Goal: Book appointment/travel/reservation

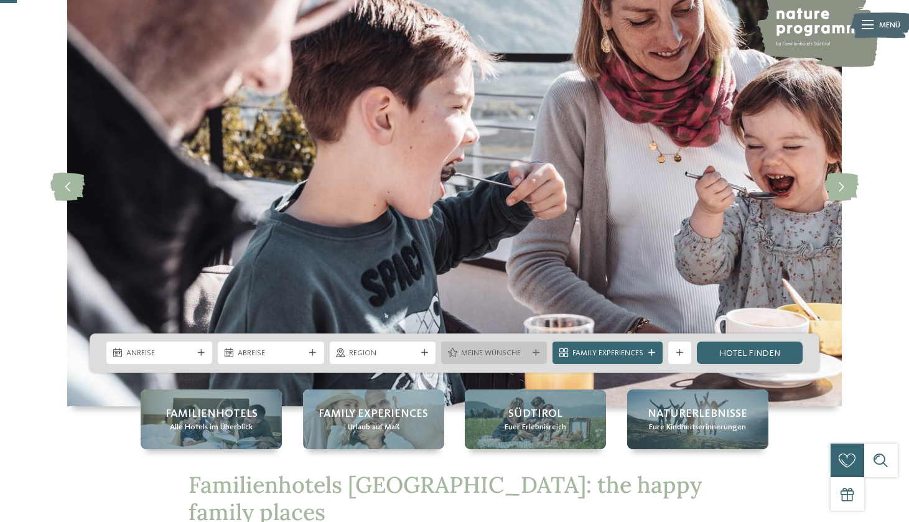
click at [535, 353] on icon at bounding box center [536, 353] width 7 height 7
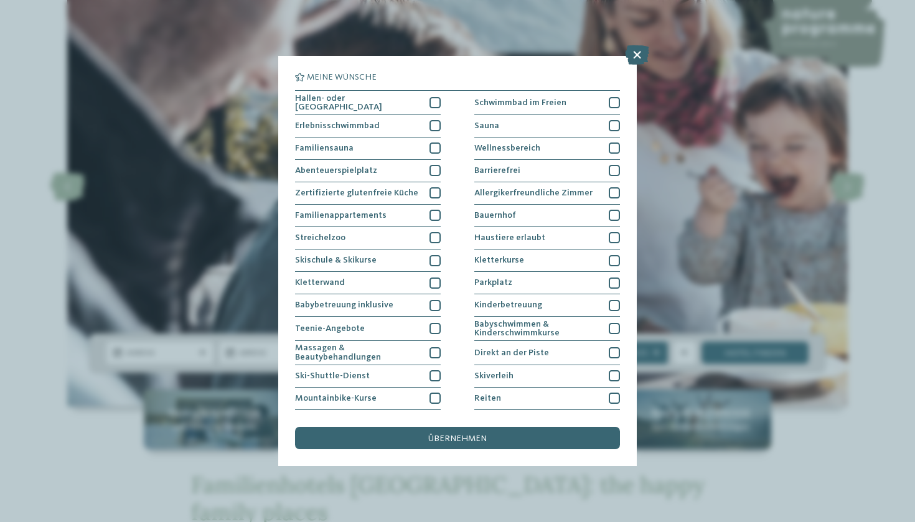
click at [819, 121] on div "Meine Wünsche [GEOGRAPHIC_DATA] Schwimmbad im Freien" at bounding box center [457, 261] width 915 height 522
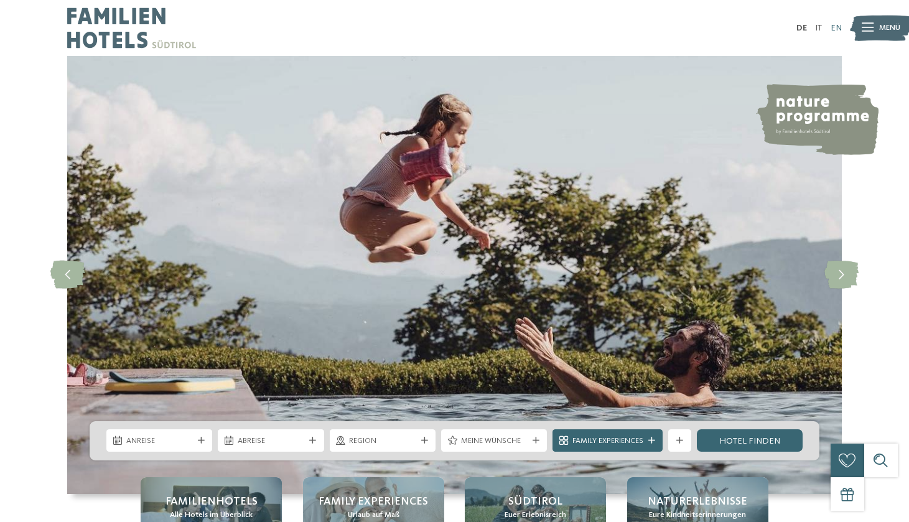
click at [834, 25] on link "EN" at bounding box center [836, 28] width 11 height 9
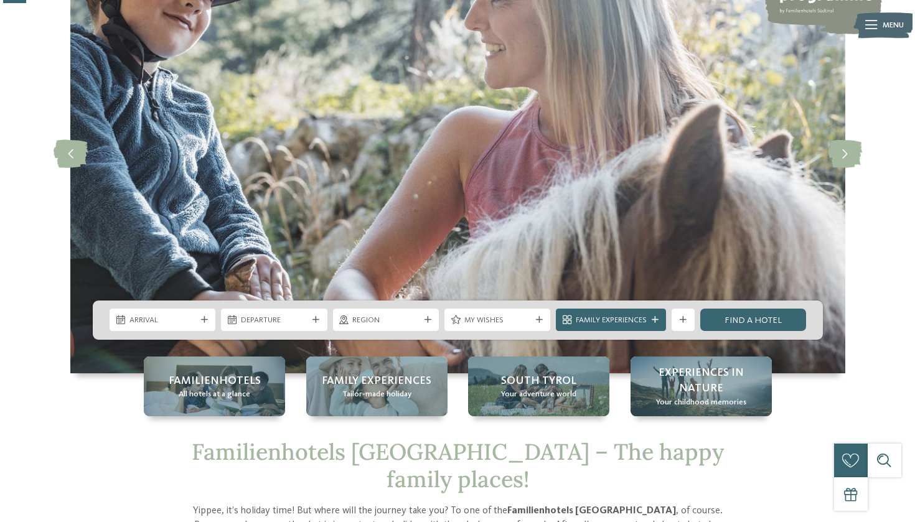
scroll to position [121, 0]
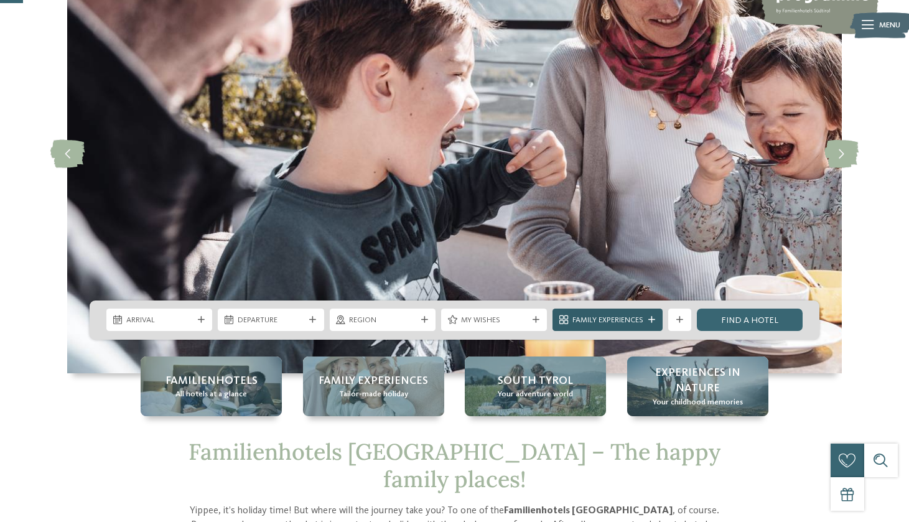
click at [650, 321] on icon at bounding box center [651, 320] width 7 height 7
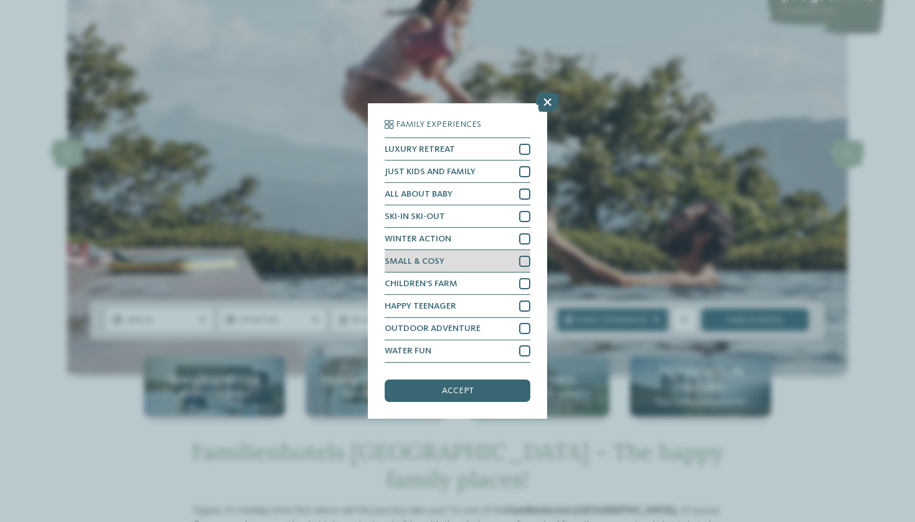
scroll to position [17, 0]
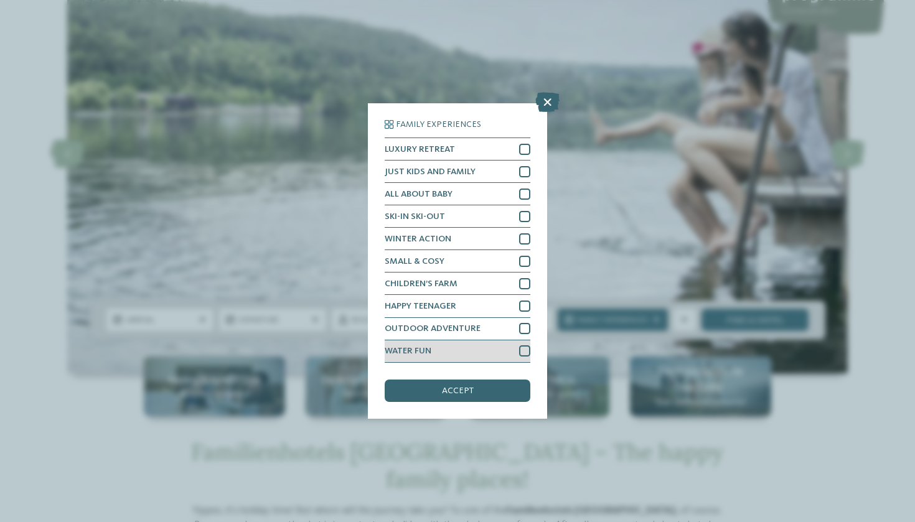
click at [518, 340] on div "WATER FUN" at bounding box center [458, 351] width 146 height 22
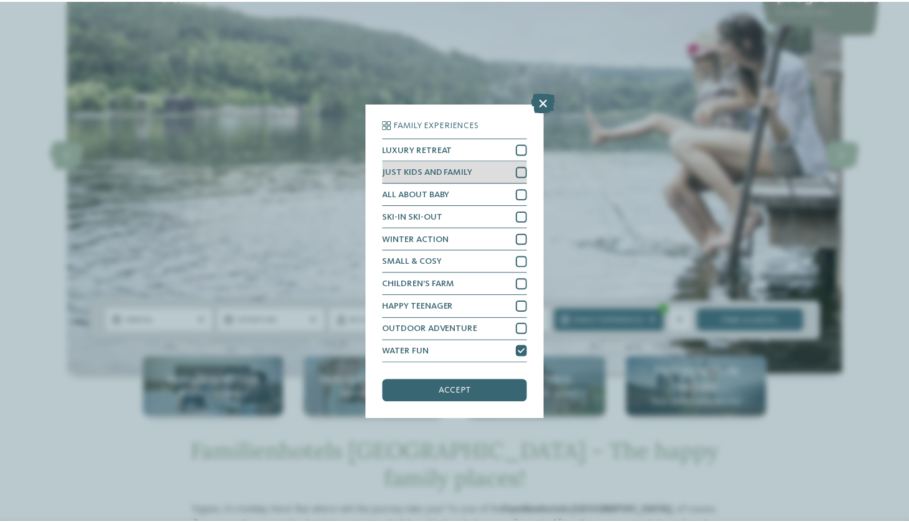
scroll to position [0, 0]
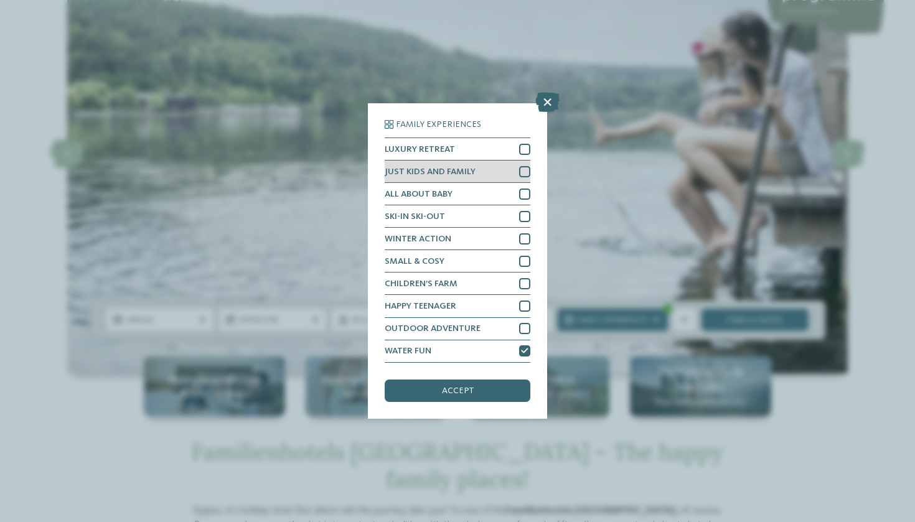
click at [523, 166] on div at bounding box center [524, 171] width 11 height 11
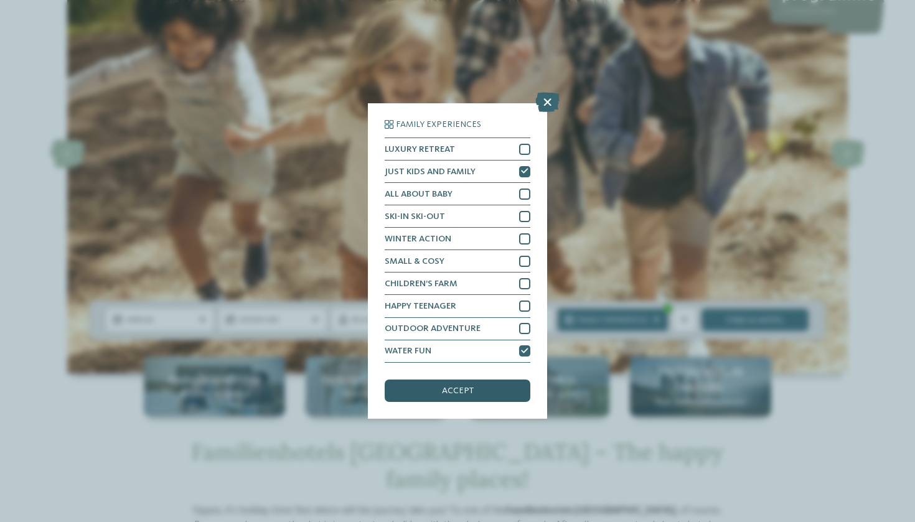
click at [480, 380] on div "accept" at bounding box center [458, 391] width 146 height 22
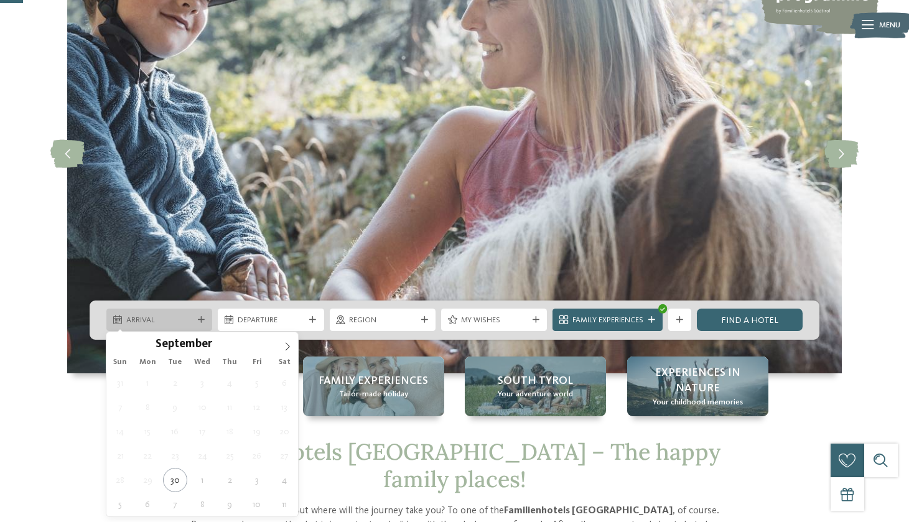
click at [197, 317] on div at bounding box center [200, 320] width 11 height 7
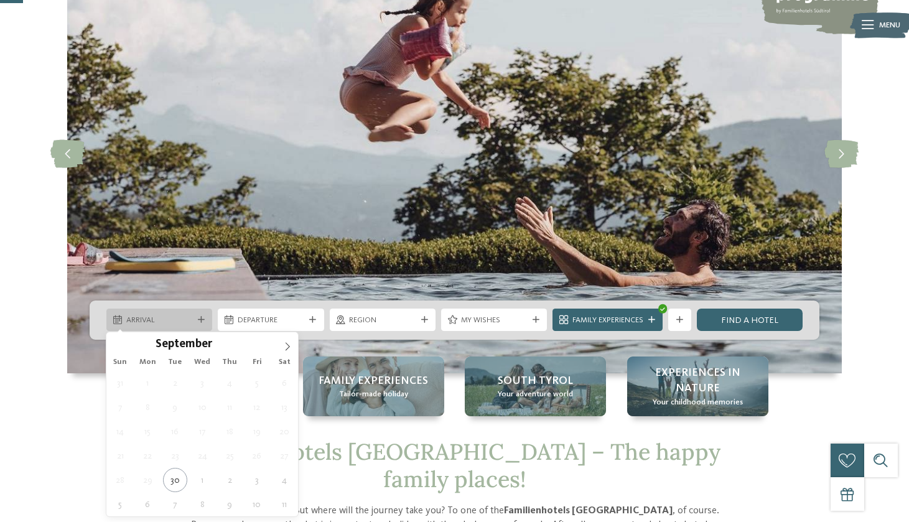
click at [204, 318] on icon at bounding box center [201, 320] width 7 height 7
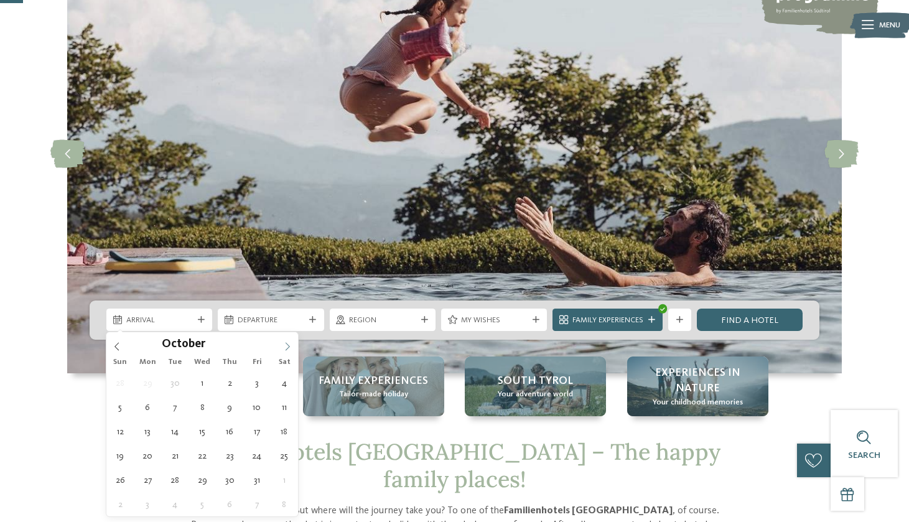
click at [289, 347] on icon at bounding box center [287, 346] width 9 height 9
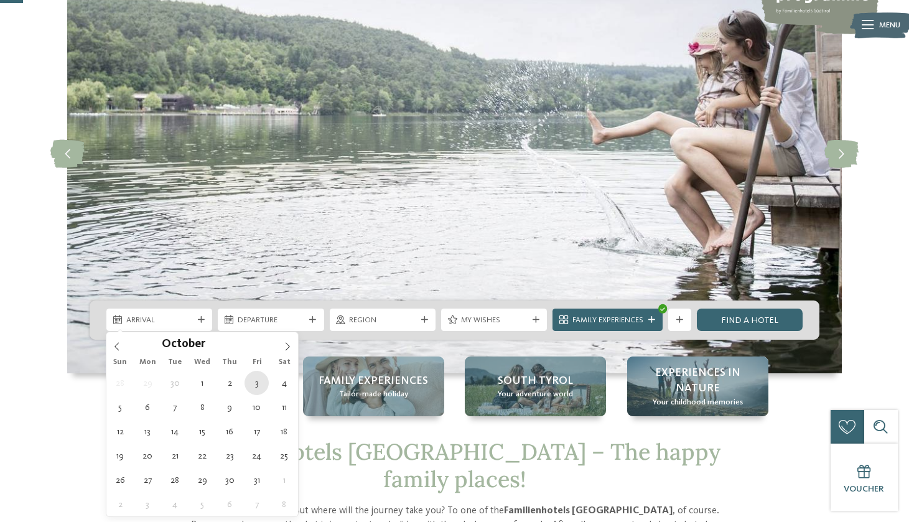
type div "03.10.2025"
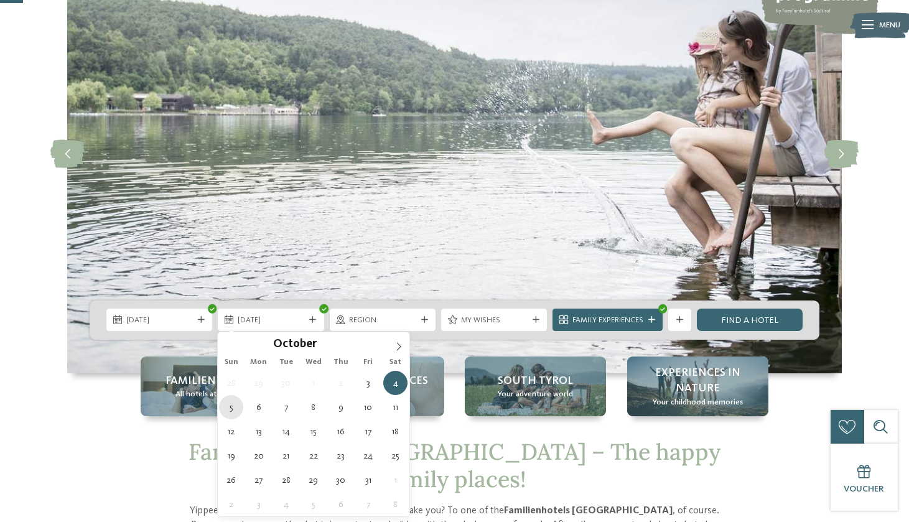
type div "05.10.2025"
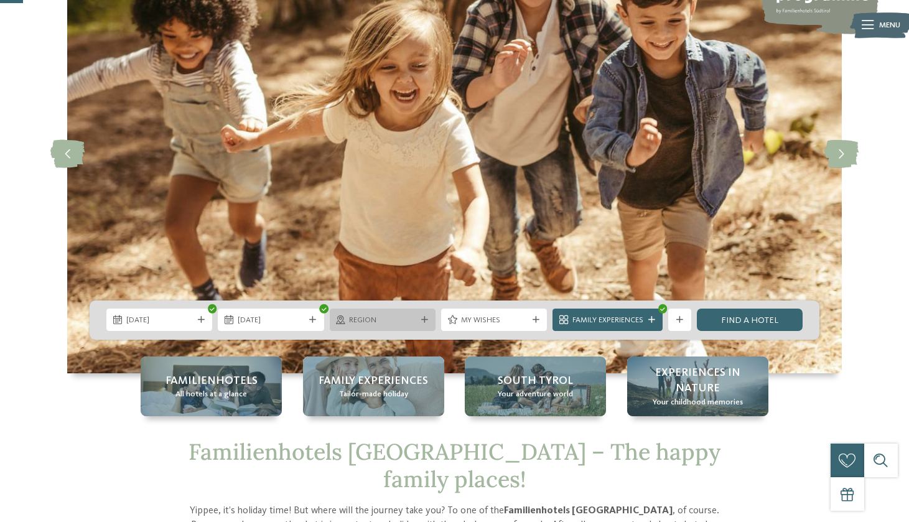
click at [427, 324] on div "Region" at bounding box center [383, 320] width 106 height 22
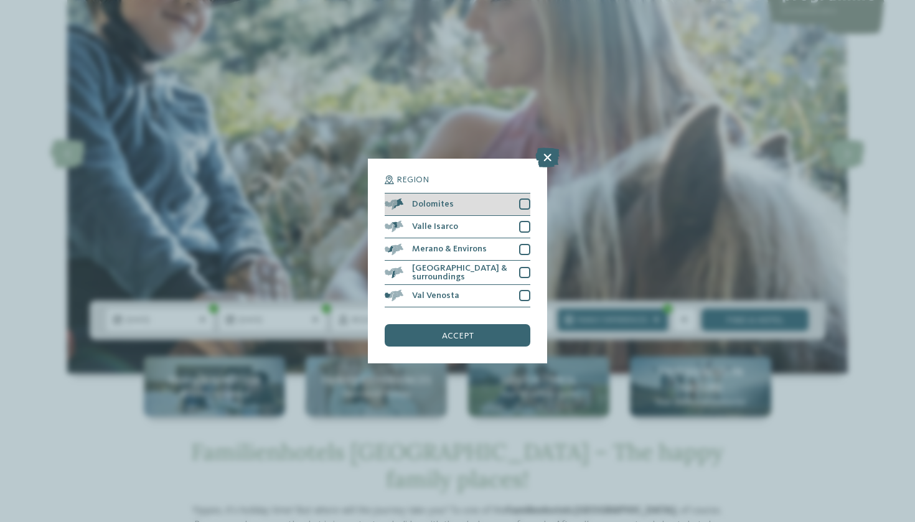
click at [528, 199] on div at bounding box center [524, 204] width 11 height 11
click at [528, 221] on div at bounding box center [524, 226] width 11 height 11
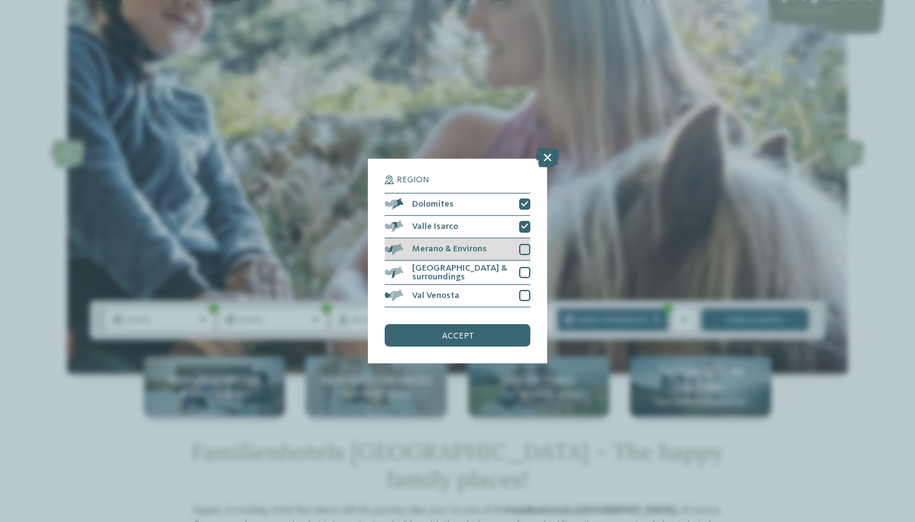
click at [528, 244] on div at bounding box center [524, 249] width 11 height 11
click at [527, 267] on div at bounding box center [524, 272] width 11 height 11
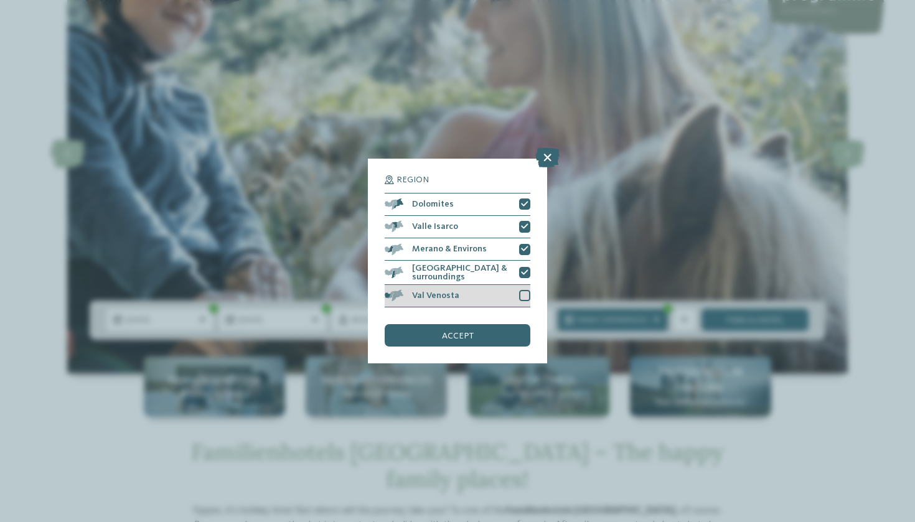
click at [526, 290] on div at bounding box center [524, 295] width 11 height 11
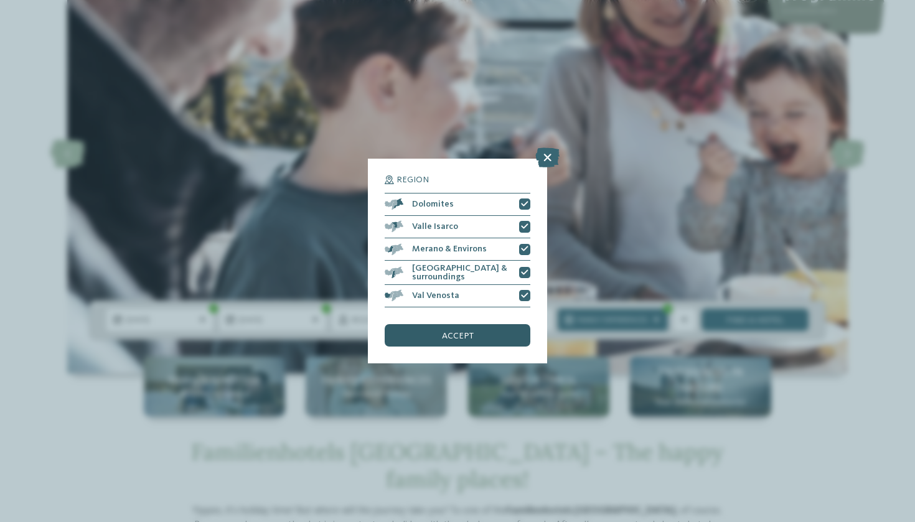
click at [472, 332] on span "accept" at bounding box center [458, 336] width 32 height 9
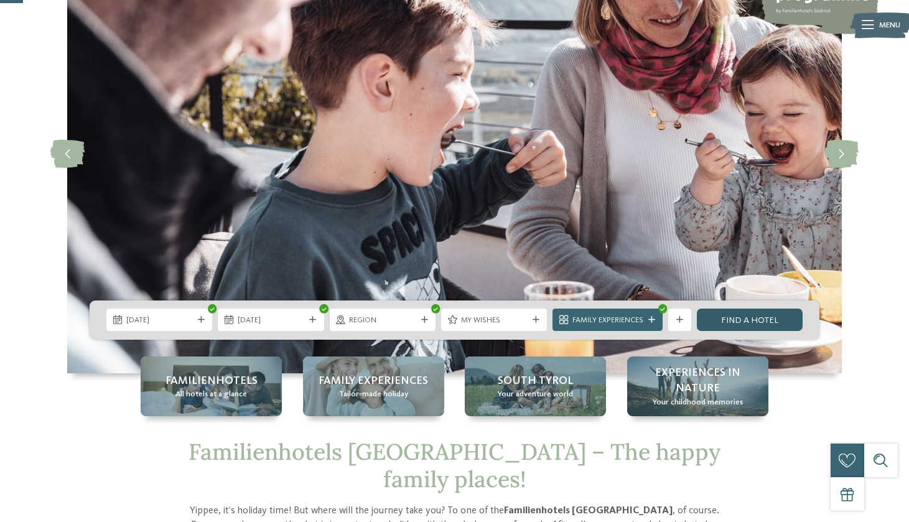
click at [749, 325] on link "Find a hotel" at bounding box center [750, 320] width 106 height 22
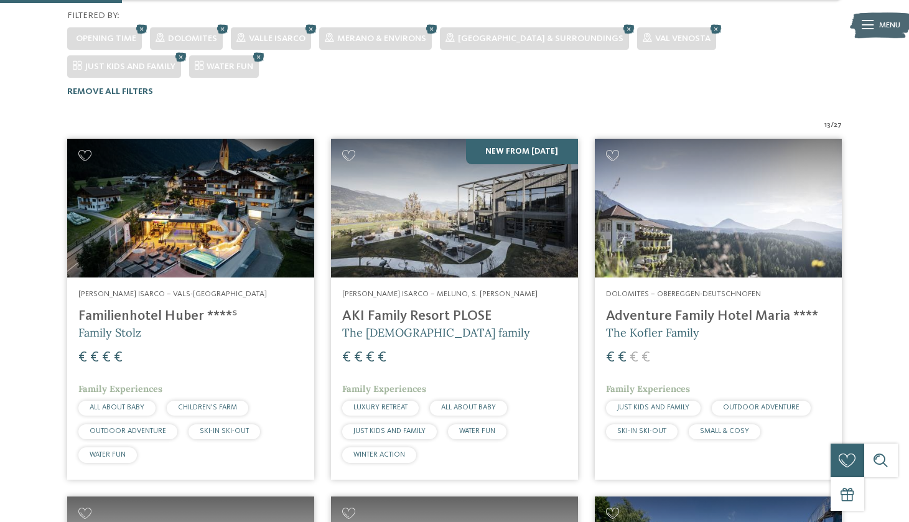
scroll to position [328, 0]
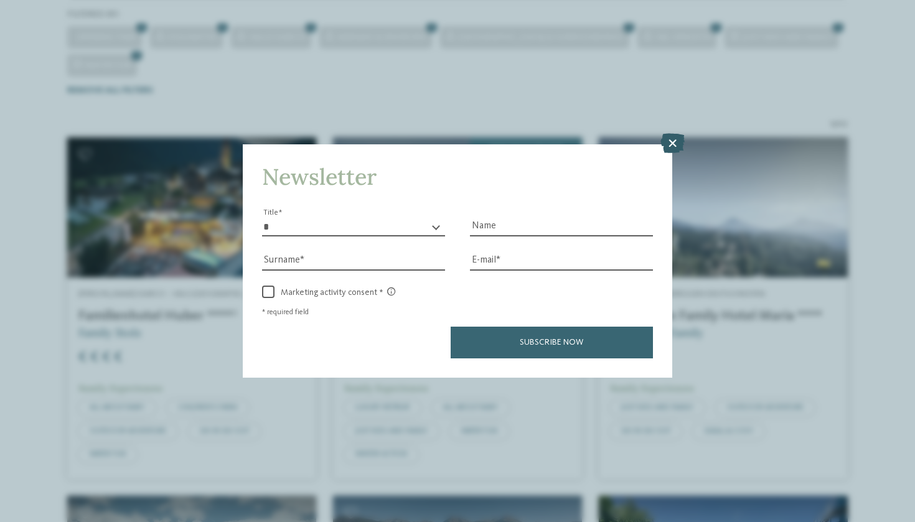
click at [673, 133] on icon at bounding box center [672, 143] width 24 height 20
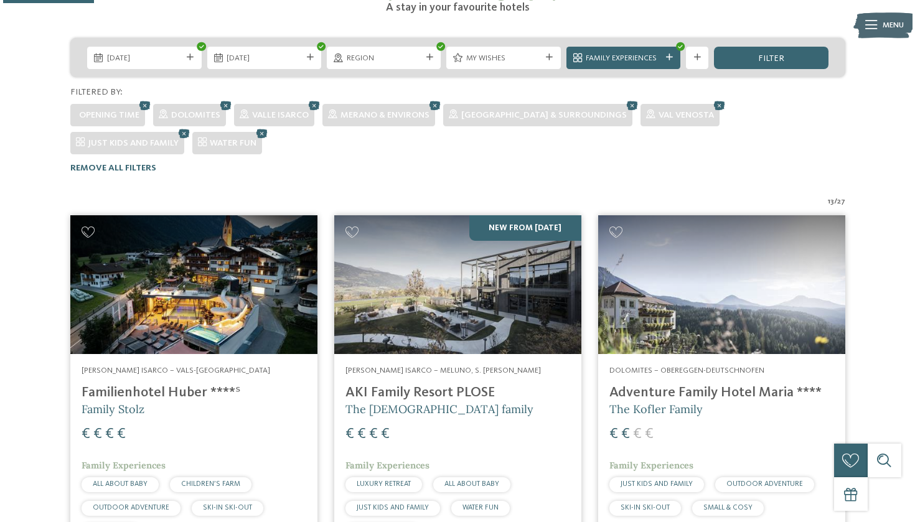
scroll to position [240, 0]
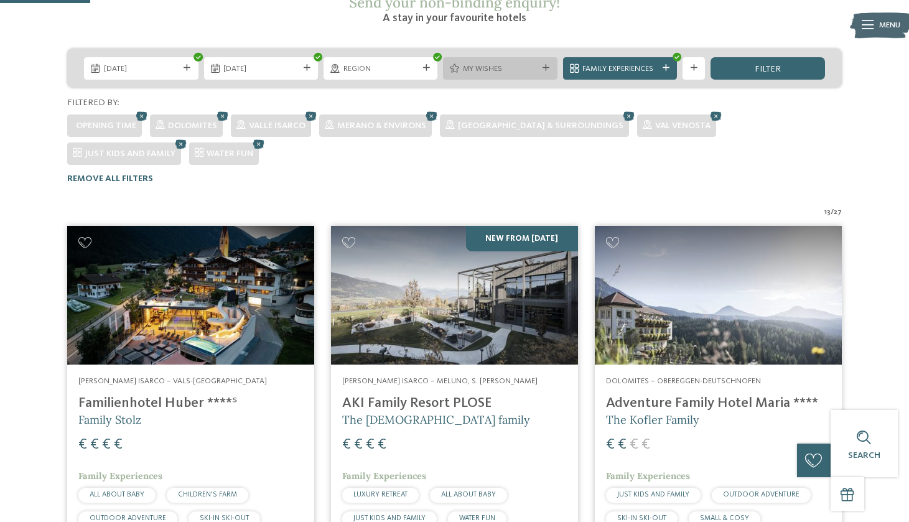
click at [548, 57] on div "My wishes" at bounding box center [500, 68] width 114 height 22
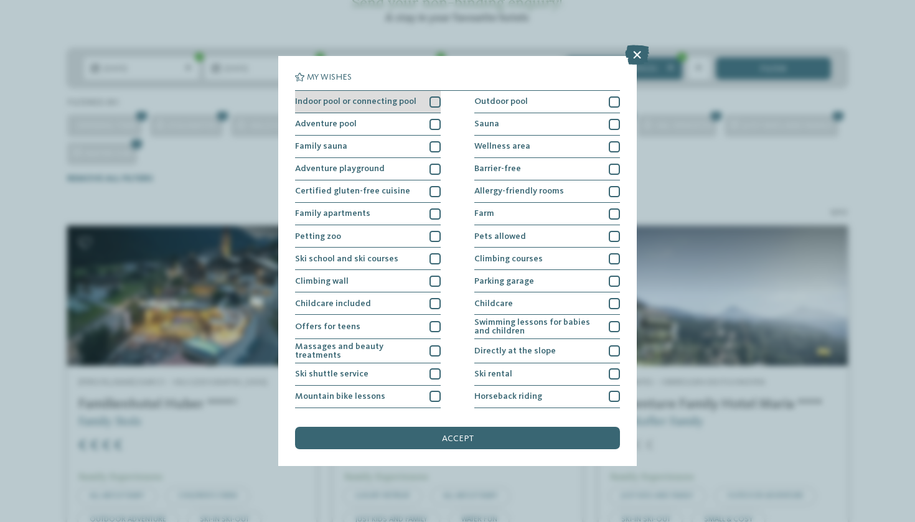
click at [434, 100] on div at bounding box center [434, 101] width 11 height 11
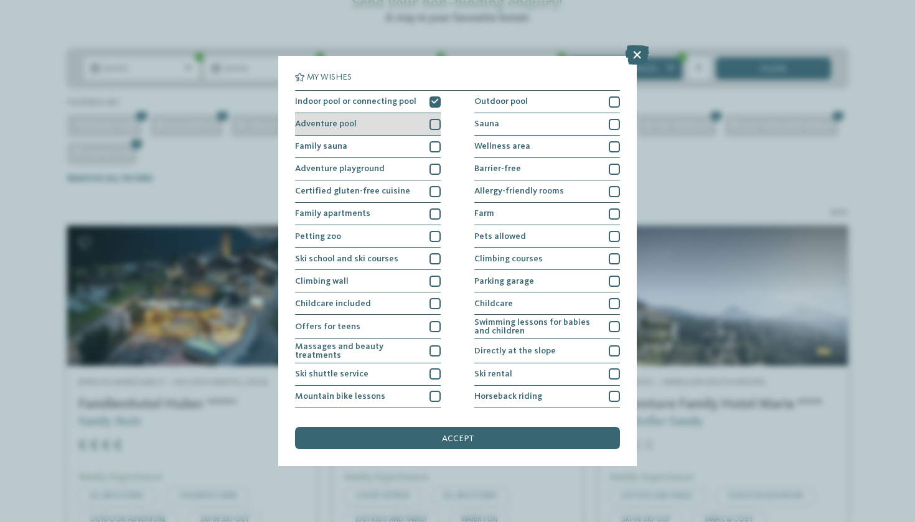
click at [437, 125] on div at bounding box center [434, 124] width 11 height 11
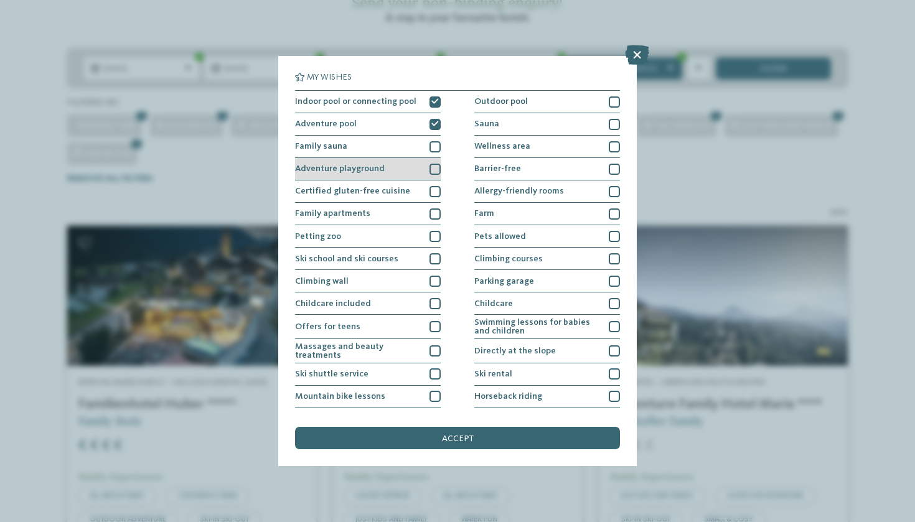
click at [434, 173] on div at bounding box center [434, 169] width 11 height 11
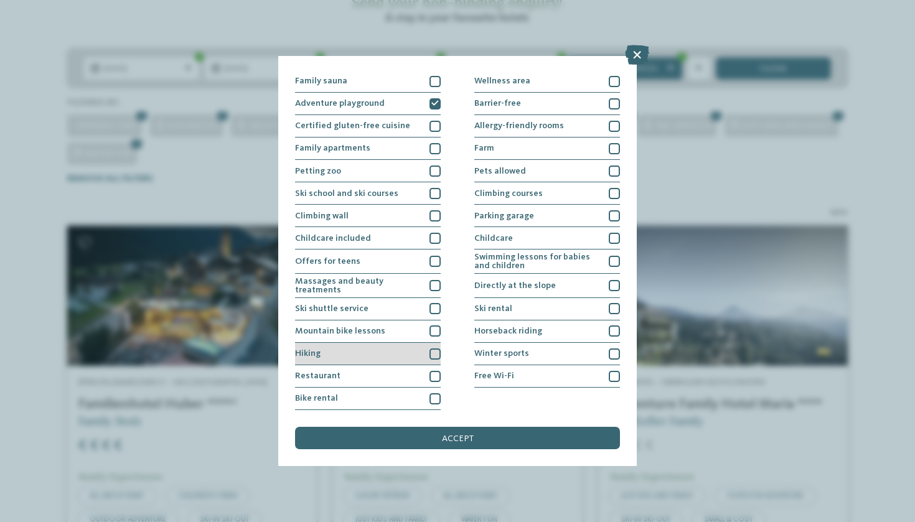
scroll to position [175, 0]
click at [435, 371] on div at bounding box center [434, 376] width 11 height 11
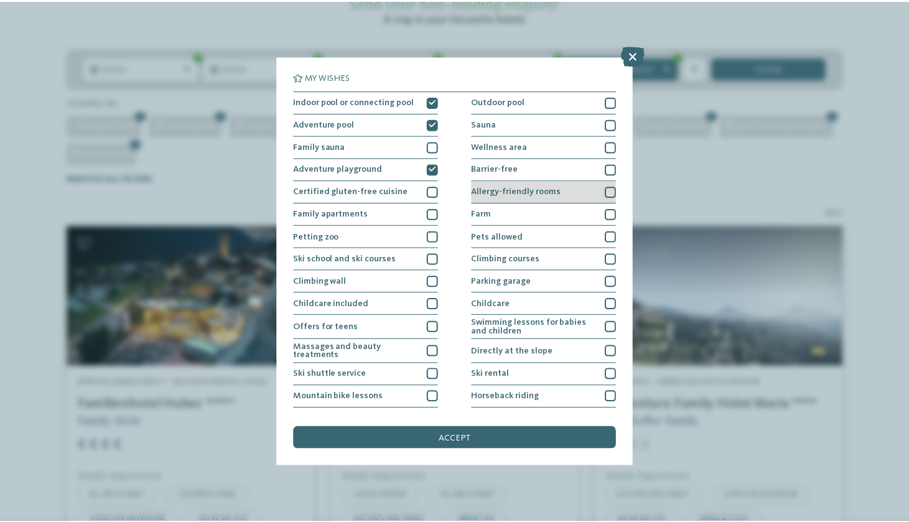
scroll to position [0, 0]
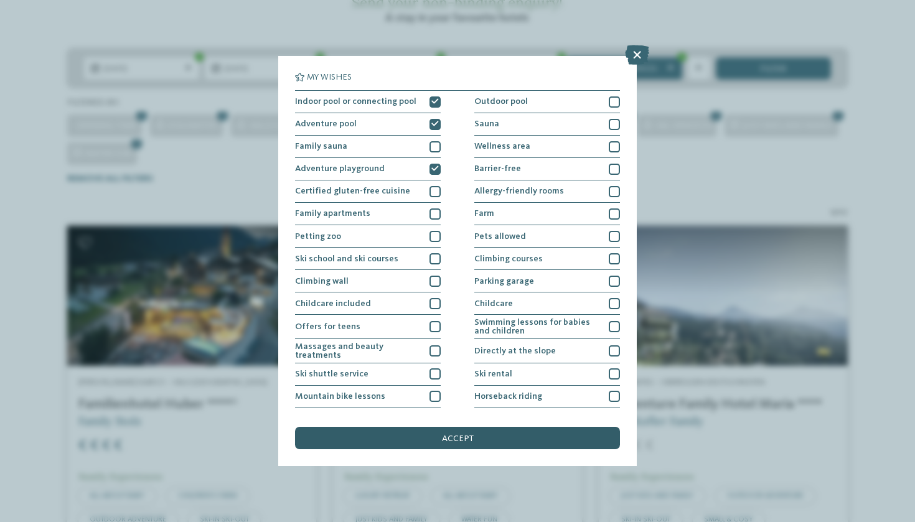
click at [467, 434] on span "accept" at bounding box center [458, 438] width 32 height 9
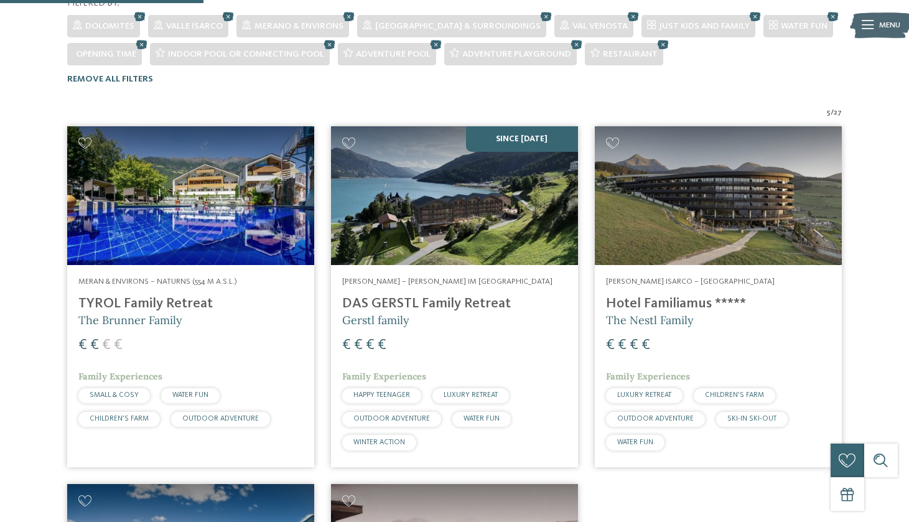
scroll to position [422, 0]
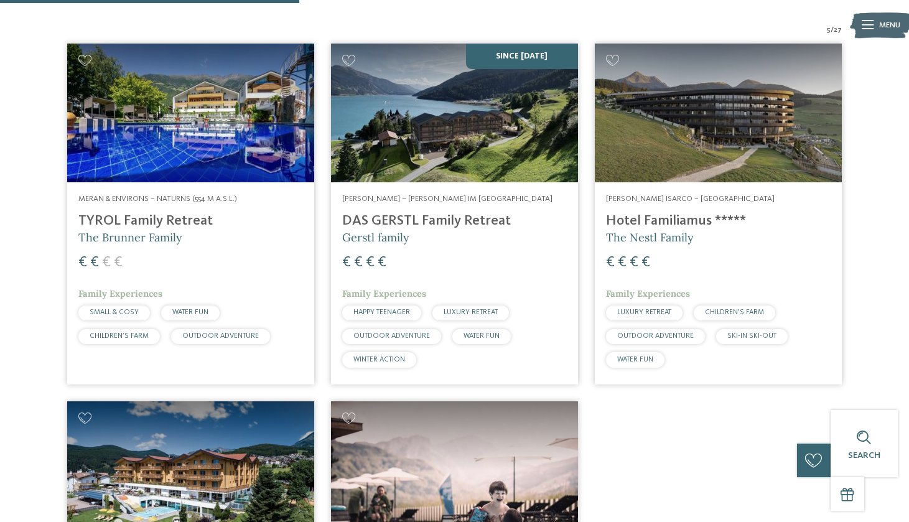
click at [236, 136] on img at bounding box center [190, 113] width 247 height 139
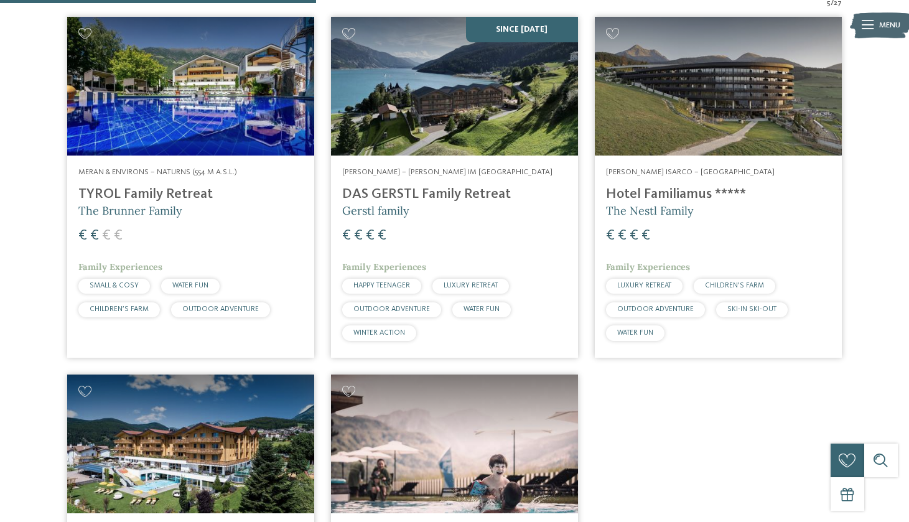
scroll to position [446, 0]
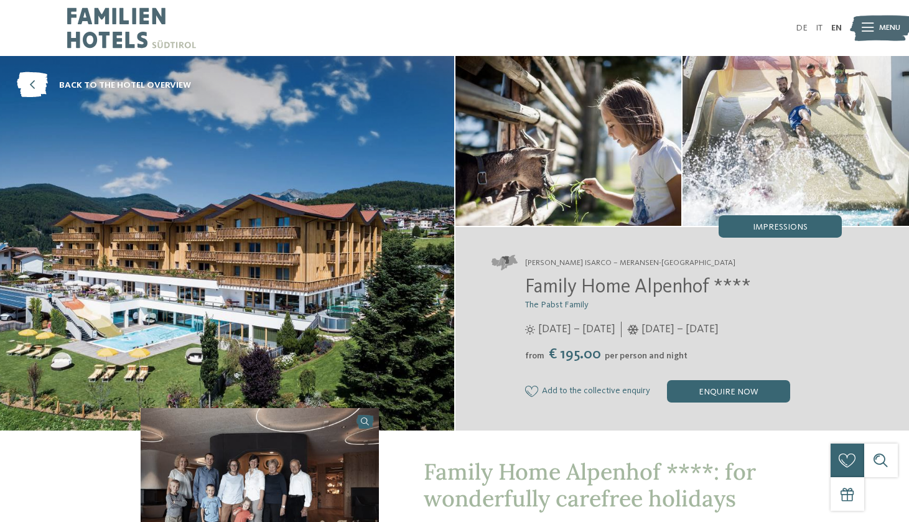
click at [882, 28] on span "Menu" at bounding box center [889, 27] width 21 height 11
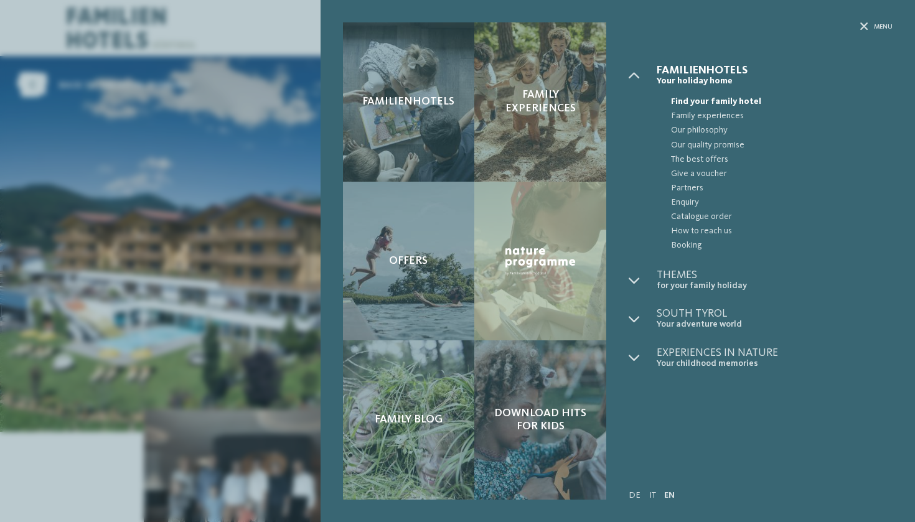
click at [292, 165] on div "Familienhotels Family experiences Offers" at bounding box center [457, 261] width 915 height 522
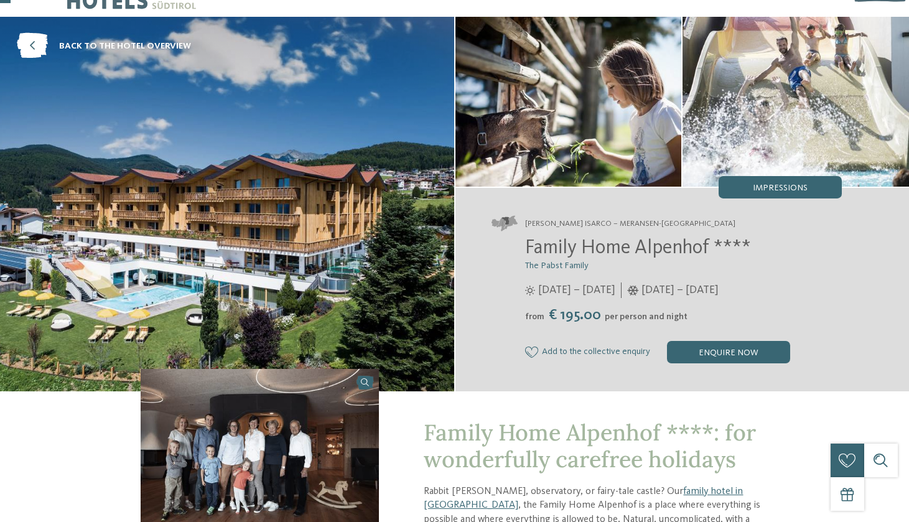
scroll to position [42, 0]
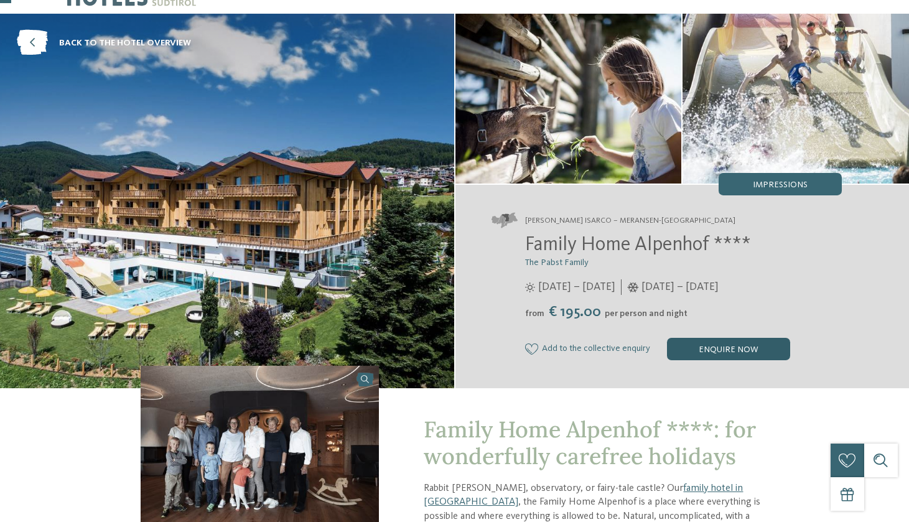
click at [734, 353] on div "enquire now" at bounding box center [728, 349] width 123 height 22
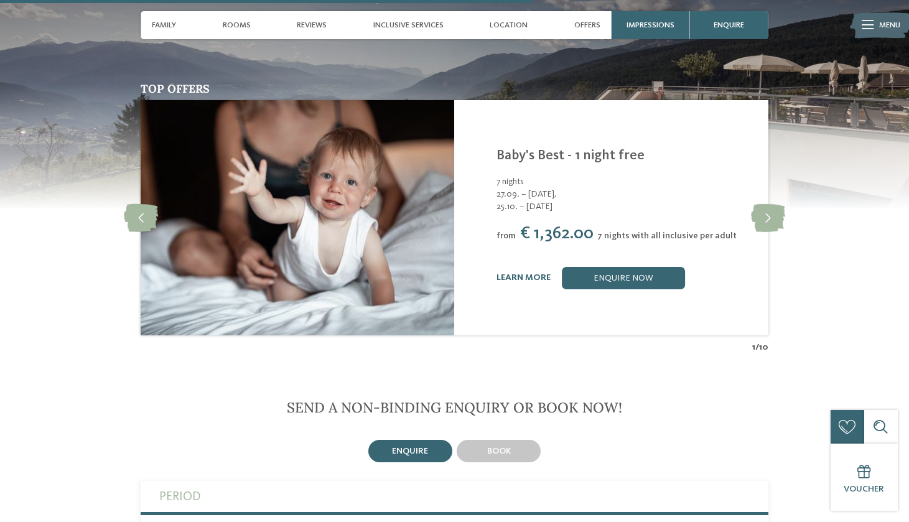
scroll to position [1989, 0]
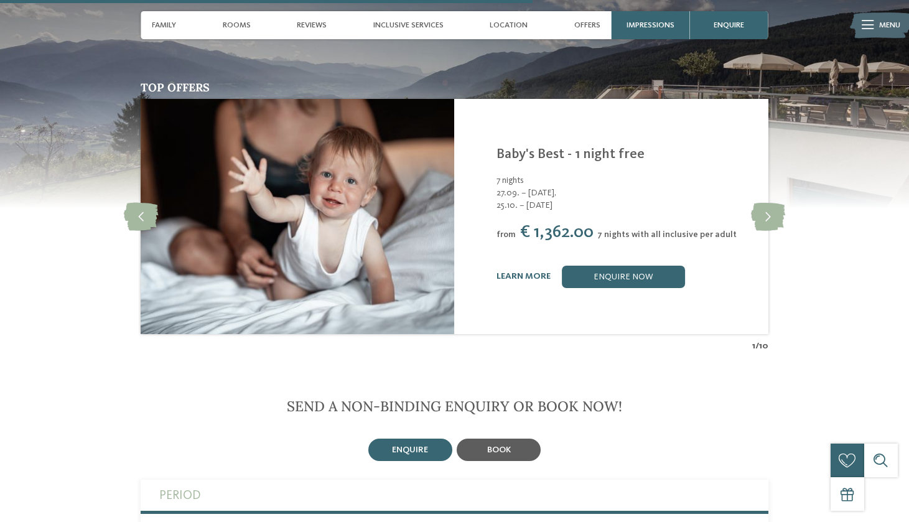
click at [500, 446] on span "book" at bounding box center [499, 450] width 24 height 9
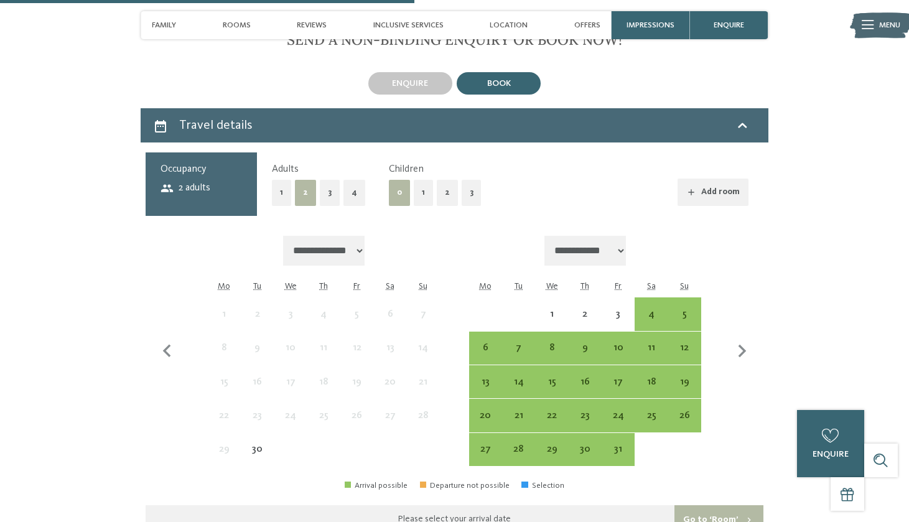
scroll to position [2383, 0]
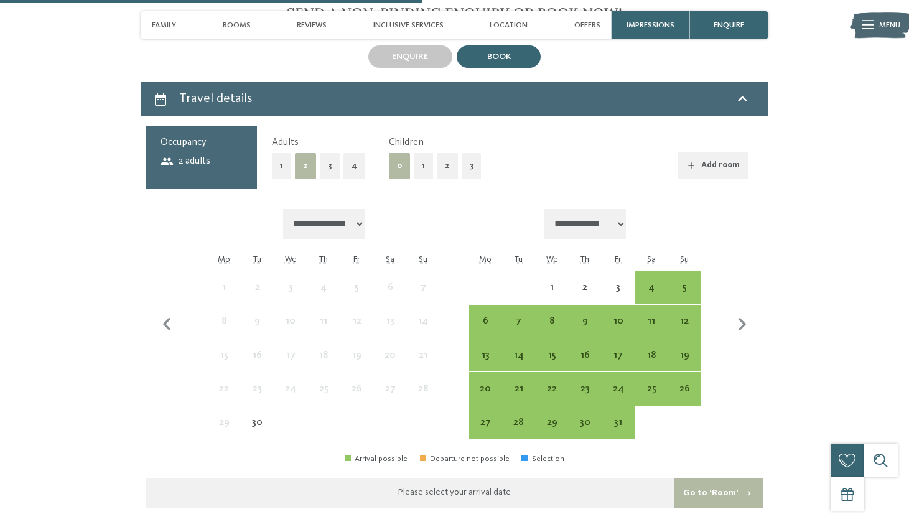
click at [446, 153] on button "2" at bounding box center [447, 166] width 21 height 26
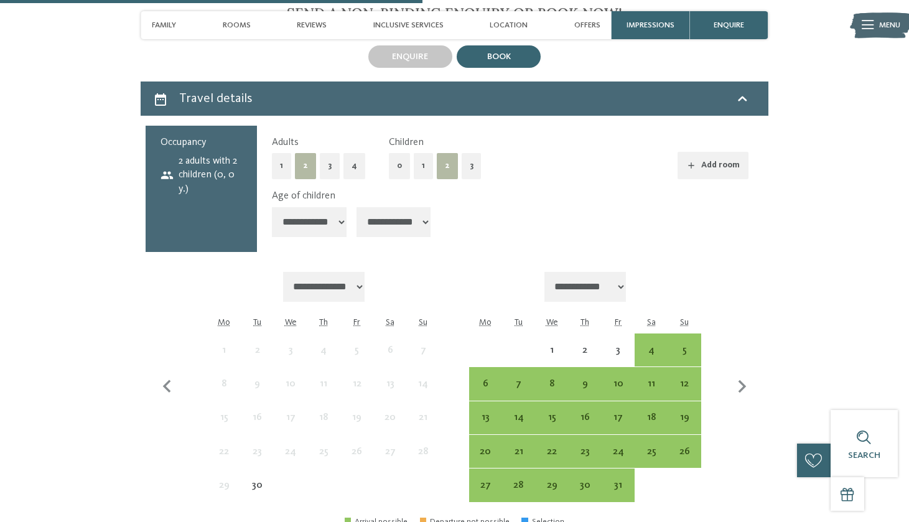
select select "*"
select select "**"
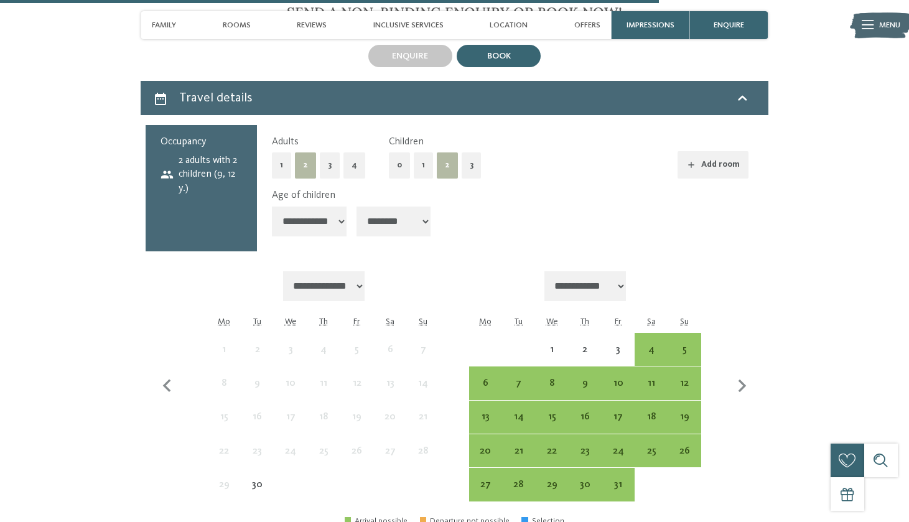
scroll to position [2376, 0]
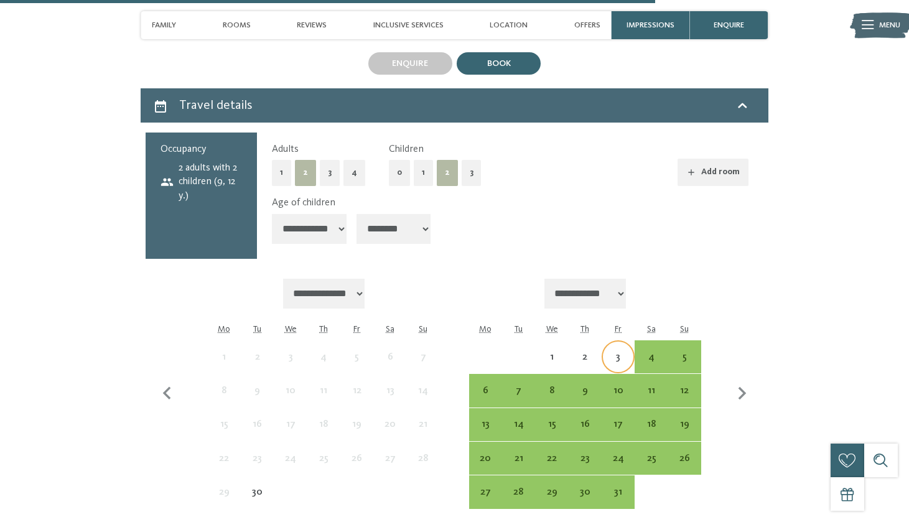
click at [623, 352] on div "3" at bounding box center [618, 367] width 30 height 30
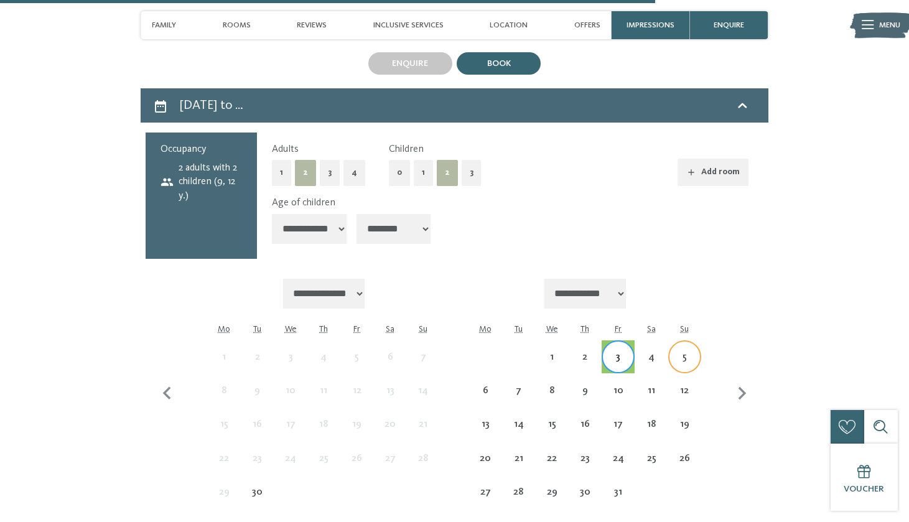
click at [685, 352] on div "5" at bounding box center [685, 367] width 30 height 30
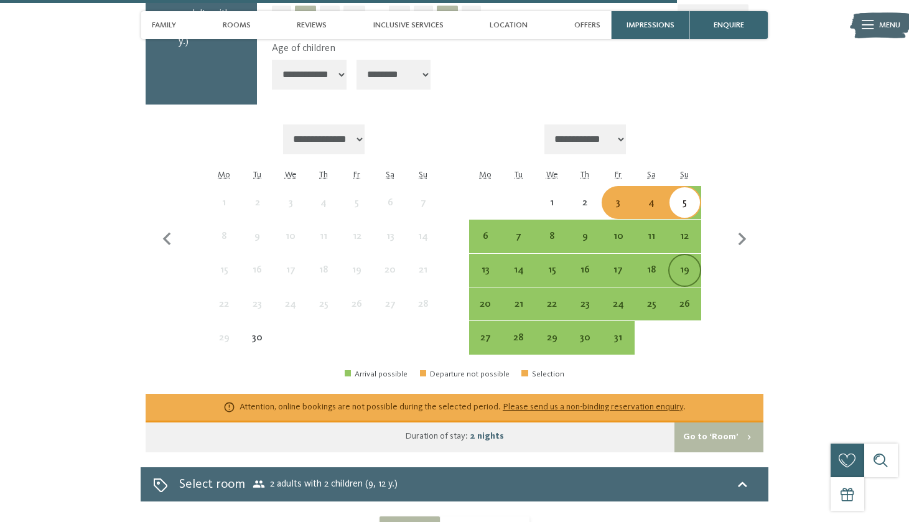
scroll to position [2532, 0]
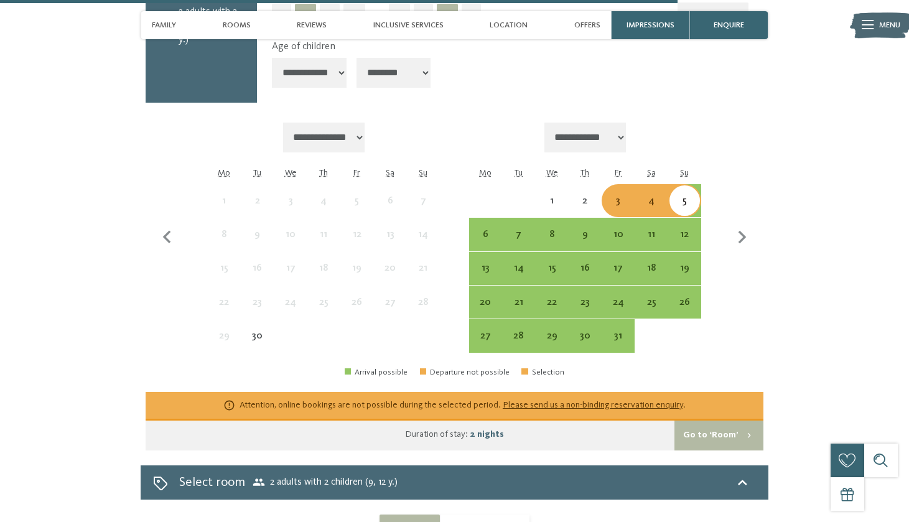
click at [653, 196] on div "4" at bounding box center [651, 211] width 30 height 30
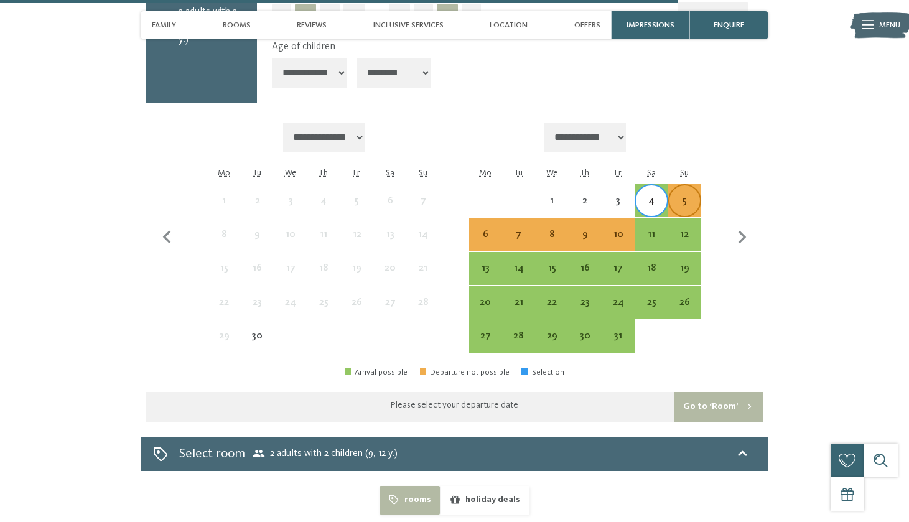
click at [682, 196] on div "5" at bounding box center [685, 211] width 30 height 30
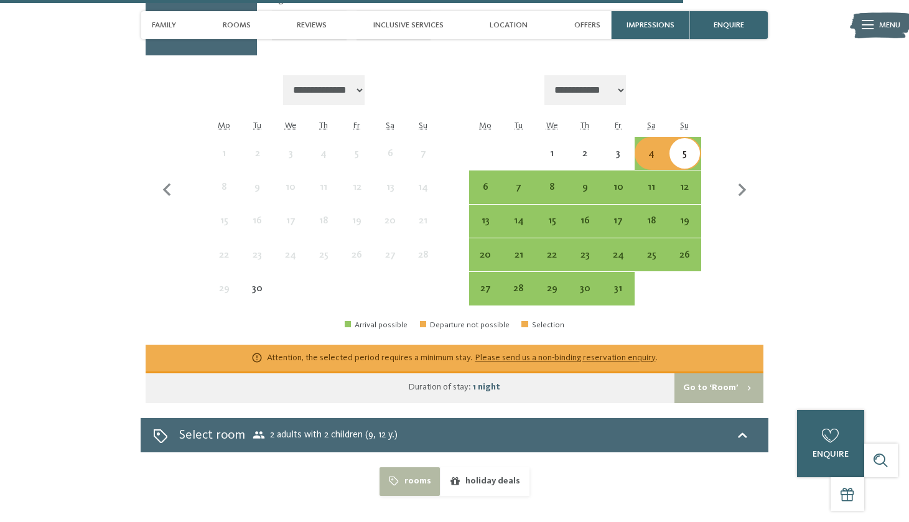
scroll to position [2443, 0]
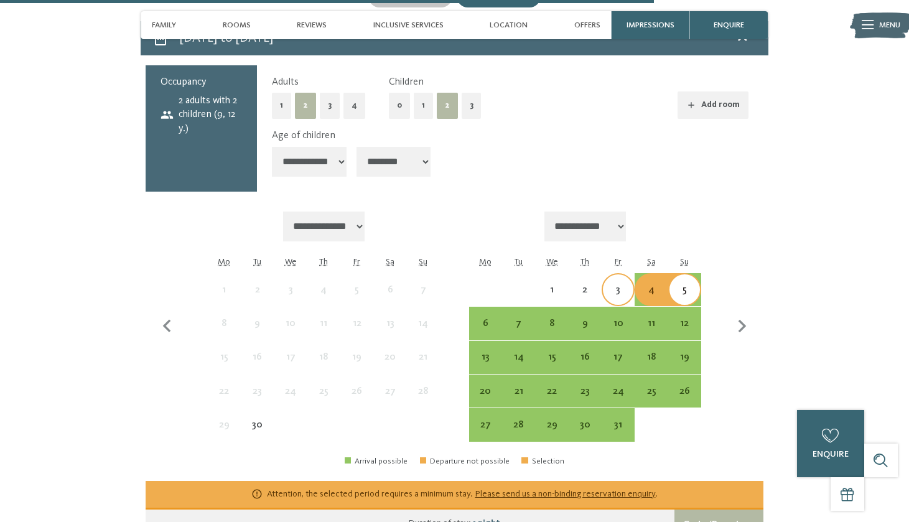
click at [614, 285] on div "3" at bounding box center [618, 300] width 30 height 30
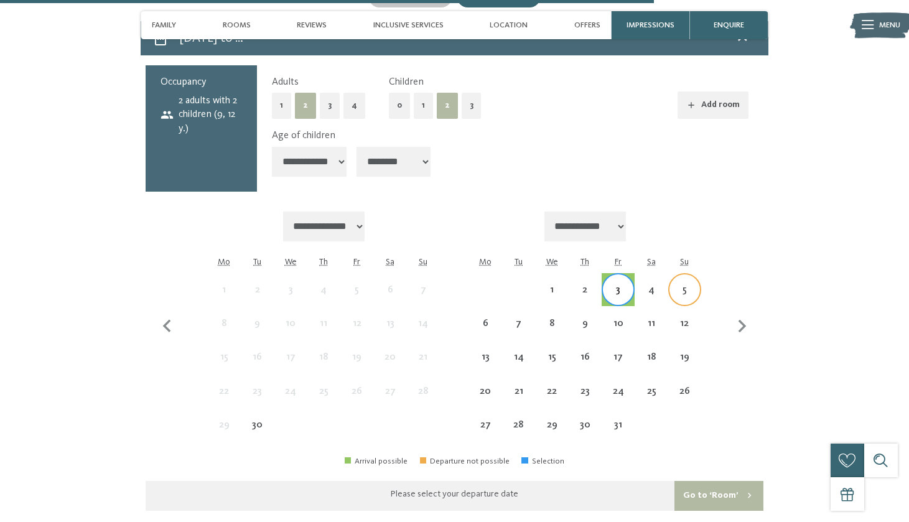
click at [683, 285] on div "5" at bounding box center [685, 300] width 30 height 30
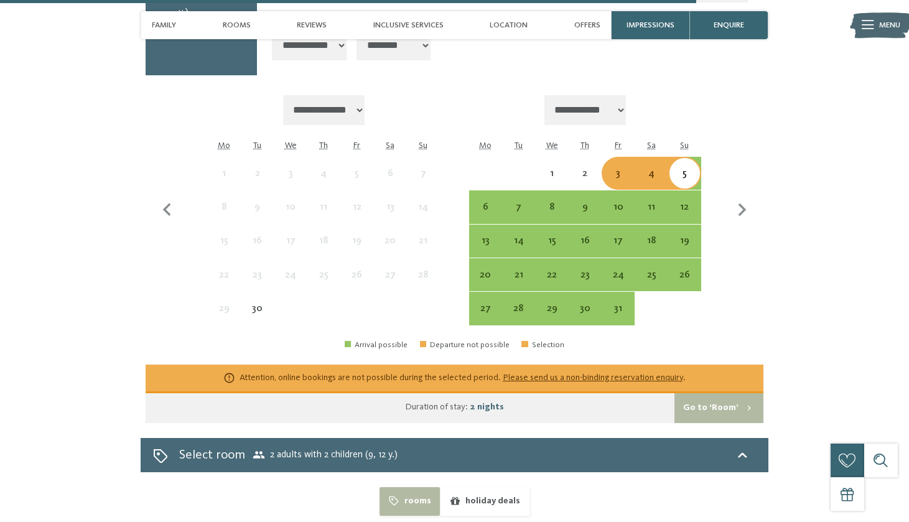
scroll to position [2636, 0]
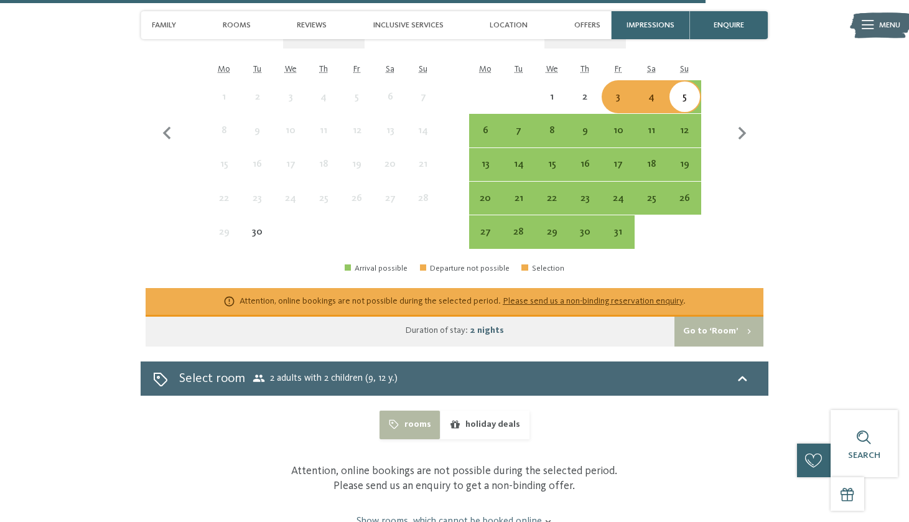
click at [712, 317] on button "Go to ‘Room’" at bounding box center [719, 332] width 89 height 30
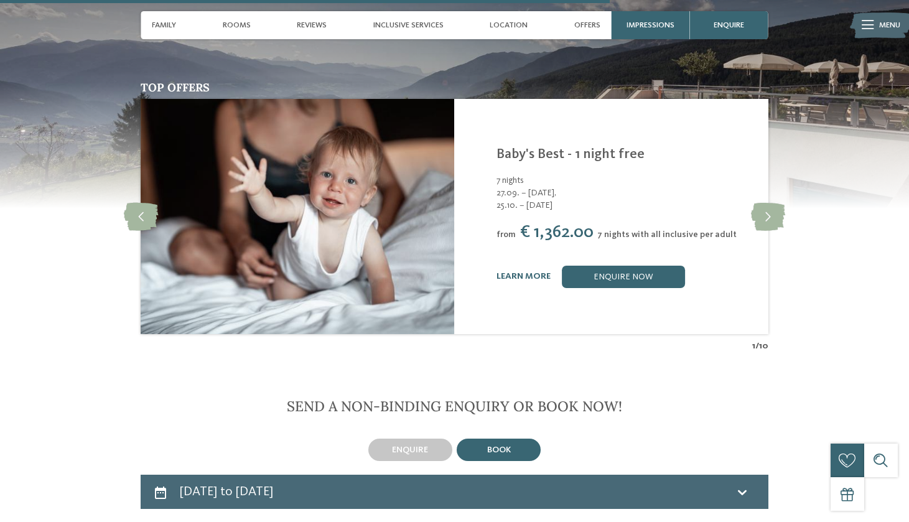
scroll to position [1992, 0]
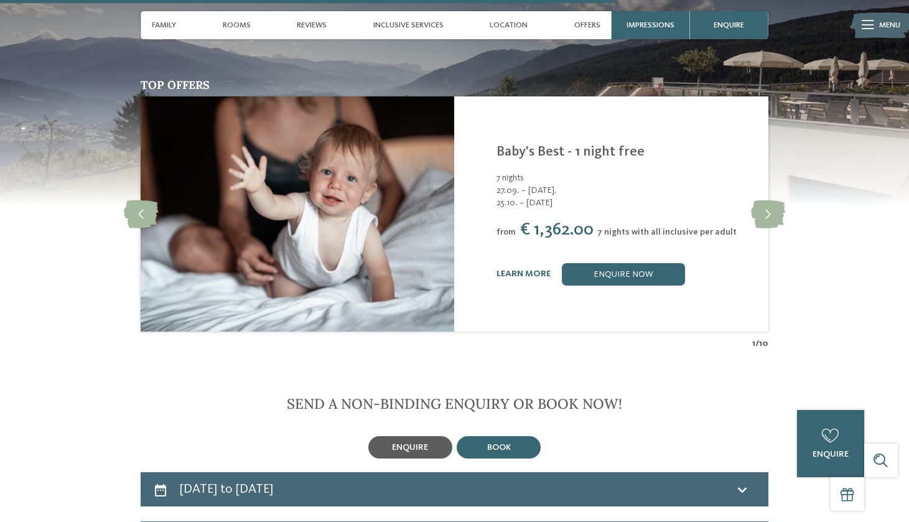
click at [406, 443] on span "enquire" at bounding box center [410, 447] width 36 height 9
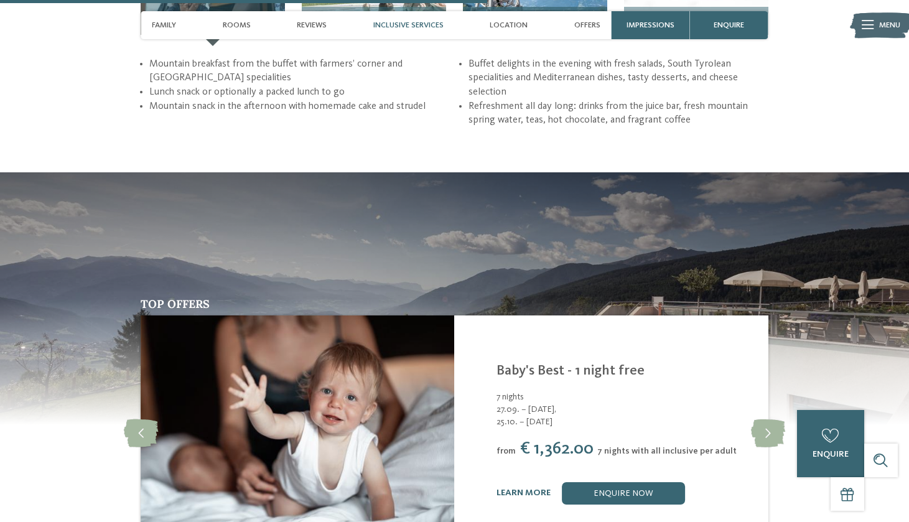
scroll to position [1752, 0]
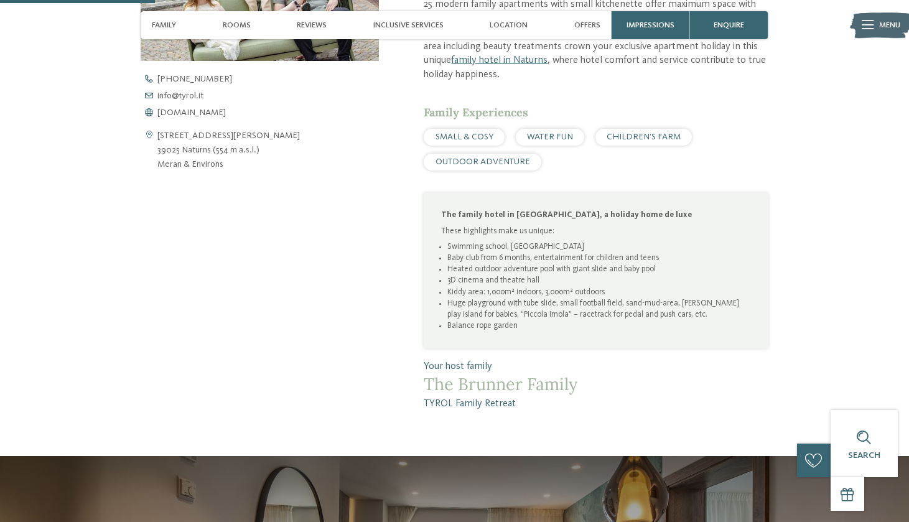
scroll to position [380, 0]
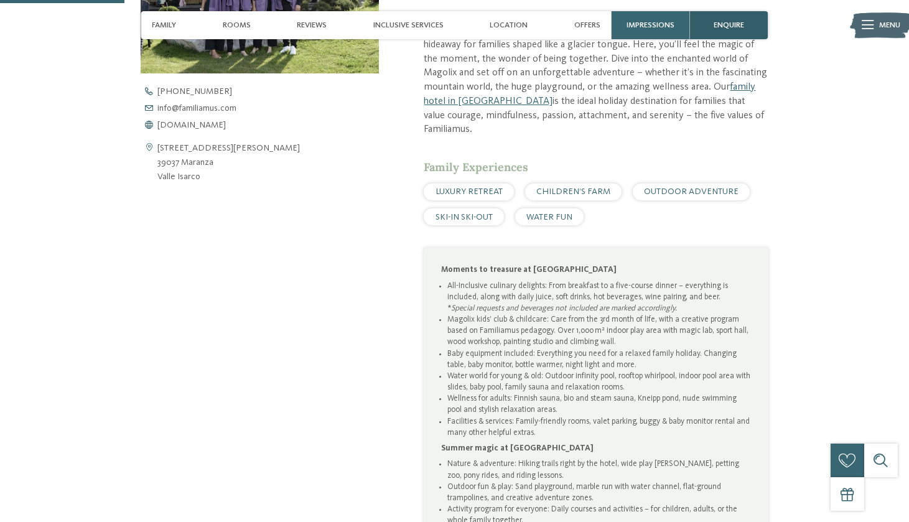
scroll to position [505, 0]
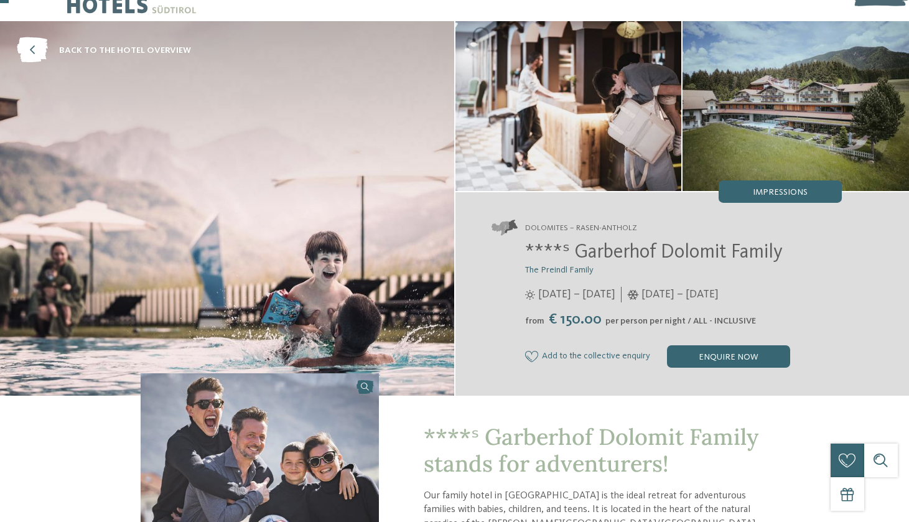
scroll to position [42, 0]
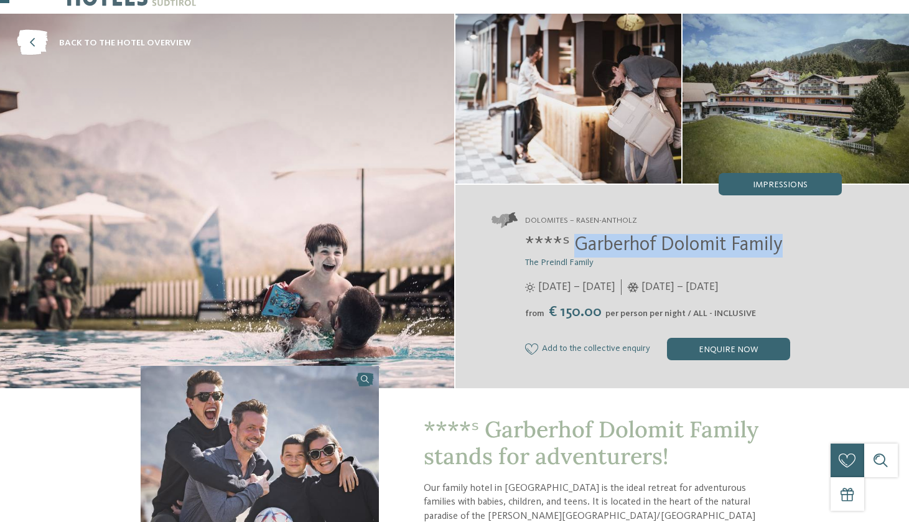
drag, startPoint x: 571, startPoint y: 245, endPoint x: 795, endPoint y: 243, distance: 224.6
click at [795, 243] on h2 "****ˢ Garberhof Dolomit Family" at bounding box center [683, 246] width 317 height 24
copy span "Garberhof Dolomit Family"
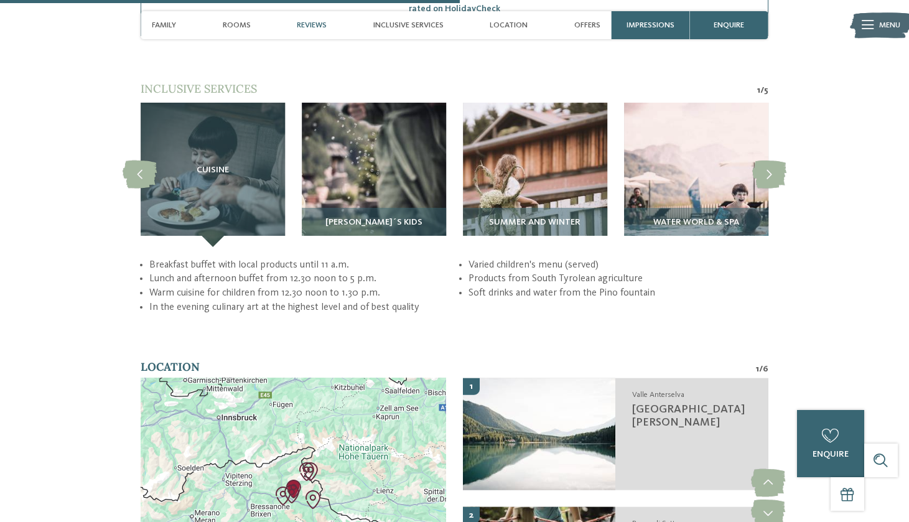
scroll to position [2144, 0]
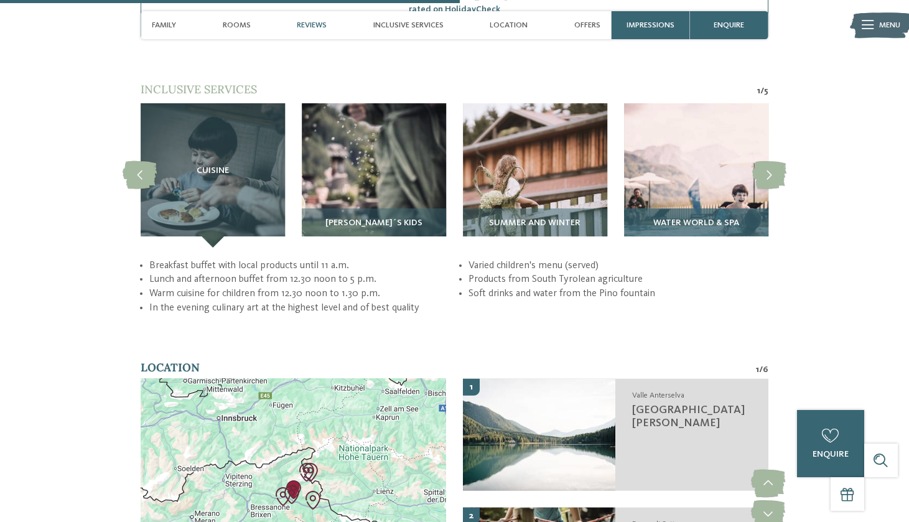
click at [712, 208] on div "Water world & Spa" at bounding box center [696, 227] width 144 height 39
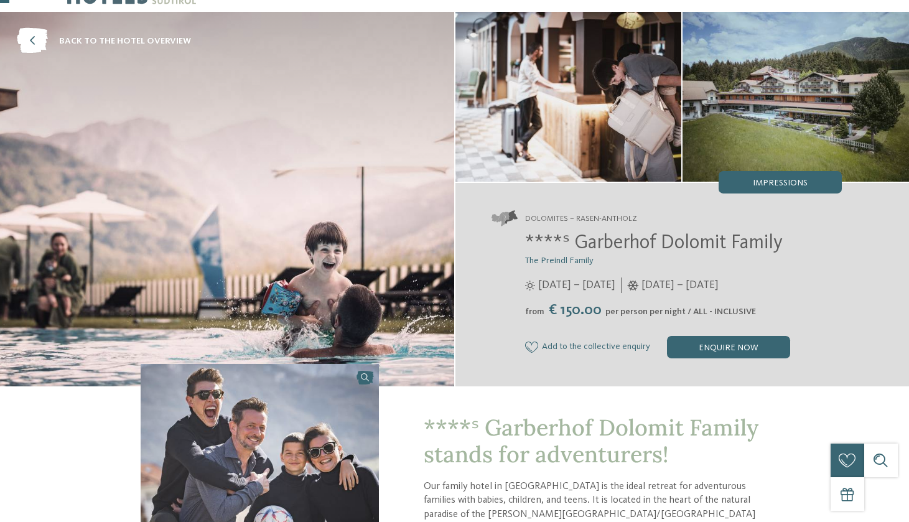
scroll to position [39, 0]
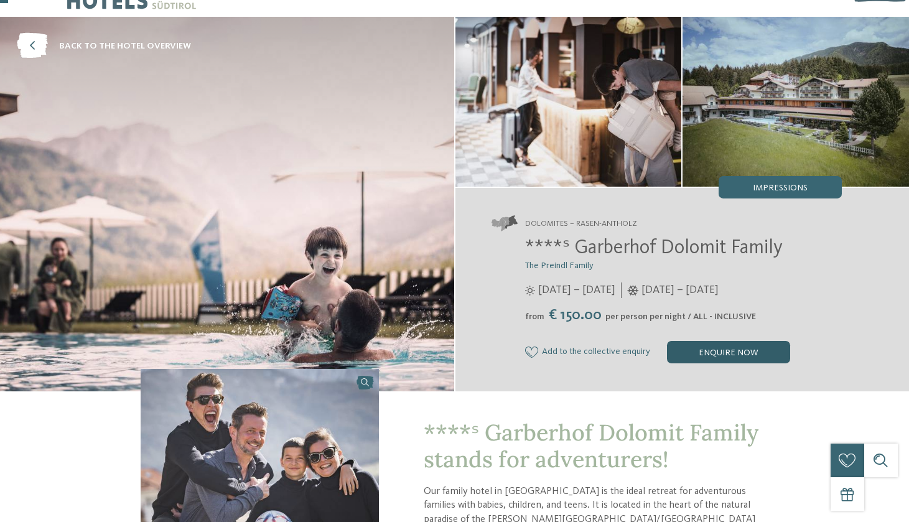
click at [725, 353] on div "enquire now" at bounding box center [728, 352] width 123 height 22
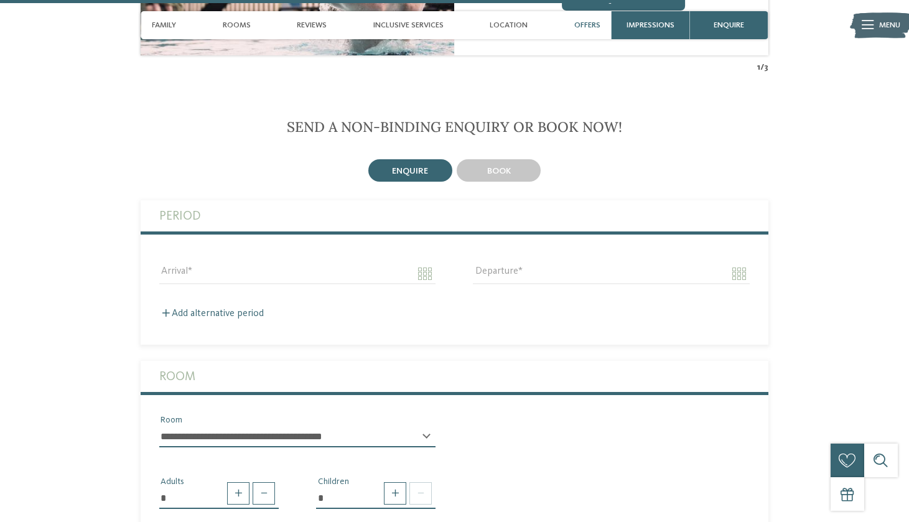
scroll to position [3179, 0]
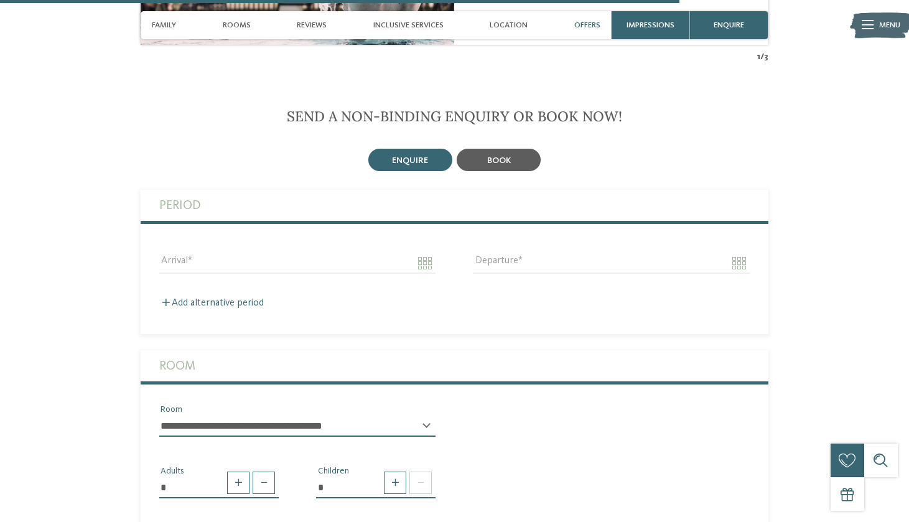
click at [506, 149] on div "book" at bounding box center [499, 160] width 84 height 22
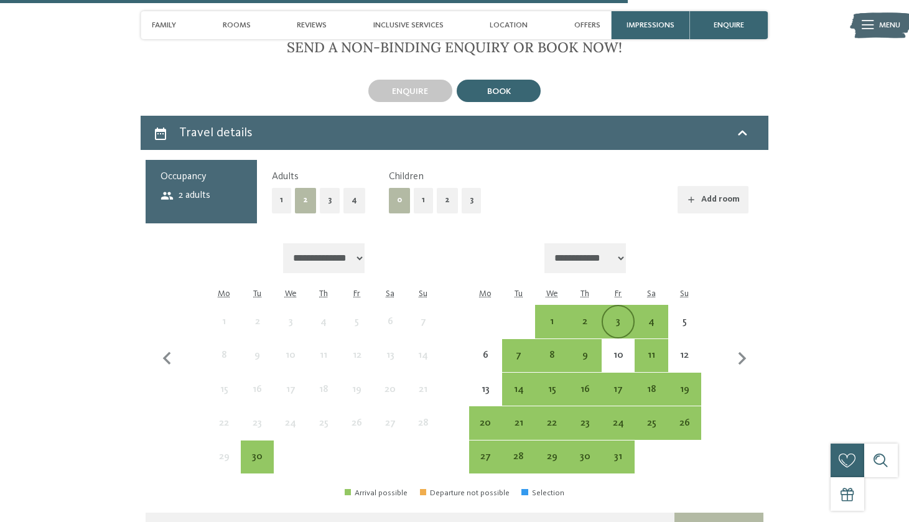
scroll to position [3270, 0]
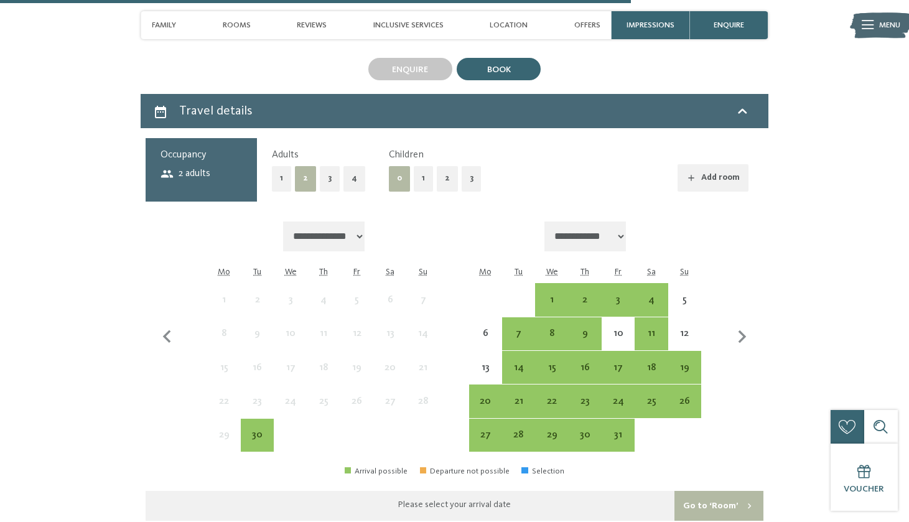
click at [446, 166] on button "2" at bounding box center [447, 179] width 21 height 26
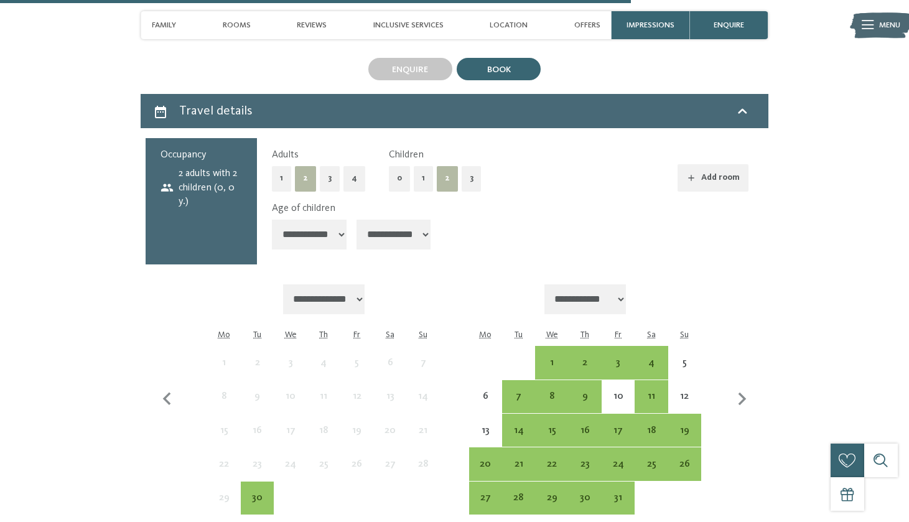
select select "*"
select select "**"
click at [616, 358] on div "3" at bounding box center [618, 373] width 30 height 30
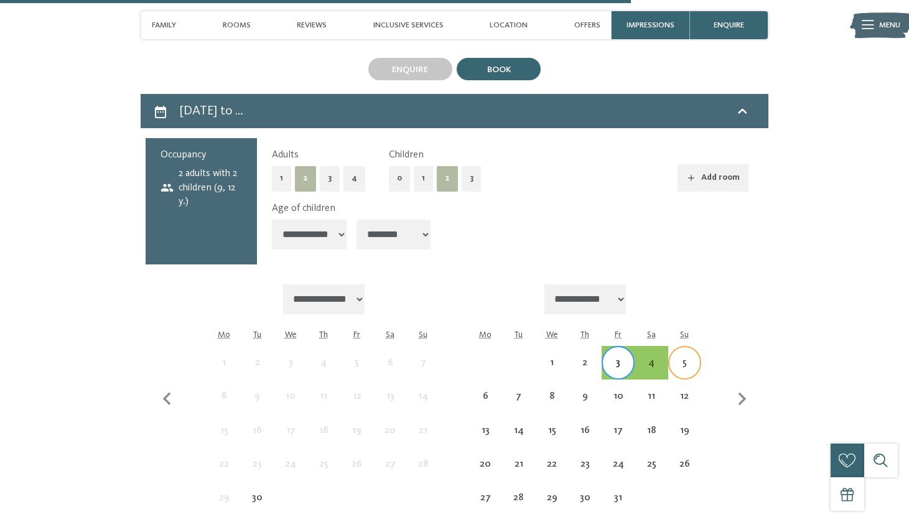
click at [694, 358] on div "5" at bounding box center [685, 373] width 30 height 30
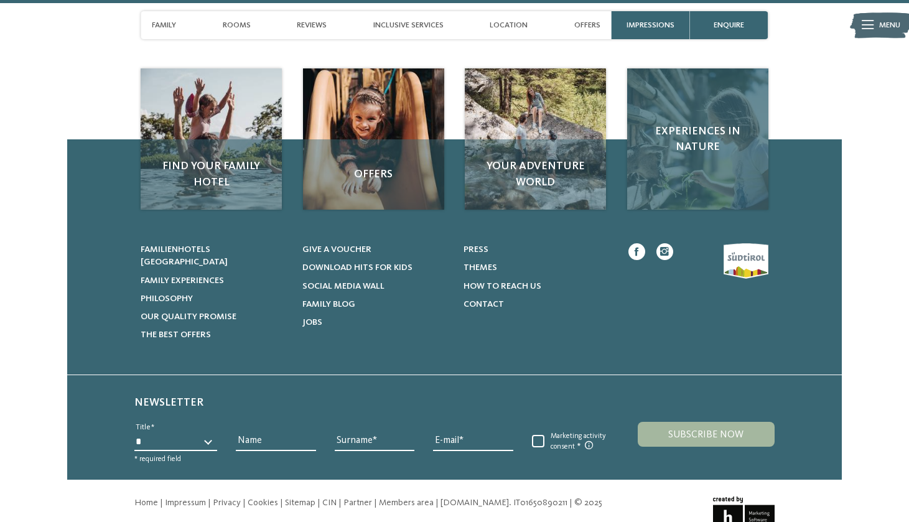
scroll to position [4280, 0]
